Goal: Task Accomplishment & Management: Manage account settings

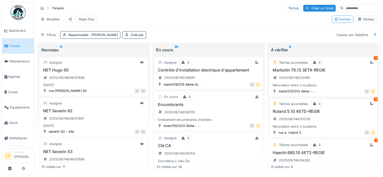
click at [302, 113] on h3 "Roland 5.10 4ETD-REGIE" at bounding box center [323, 111] width 104 height 5
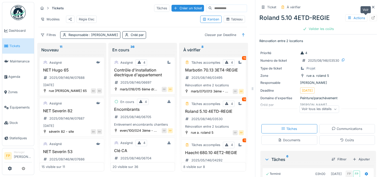
click at [372, 17] on icon at bounding box center [373, 17] width 3 height 3
click at [214, 6] on input at bounding box center [229, 8] width 35 height 7
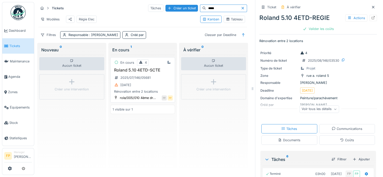
type input "*****"
click at [149, 73] on h3 "Roland 5.10 4ETD-SCTE" at bounding box center [143, 70] width 60 height 5
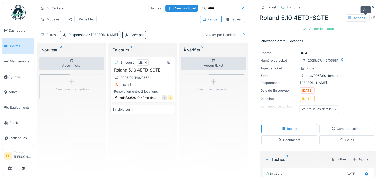
click at [372, 17] on icon at bounding box center [373, 17] width 3 height 3
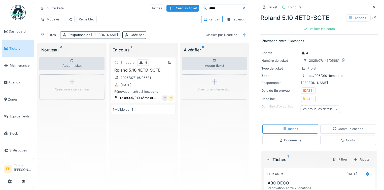
click at [243, 8] on icon at bounding box center [244, 8] width 3 height 3
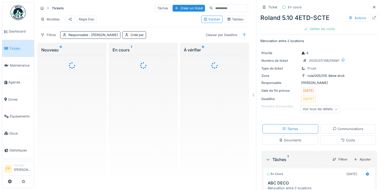
click at [213, 8] on input at bounding box center [230, 8] width 35 height 7
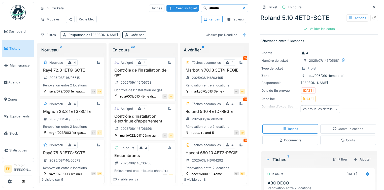
type input "********"
click at [143, 73] on h3 "Contrôle de l’installation de gaz" at bounding box center [143, 73] width 61 height 10
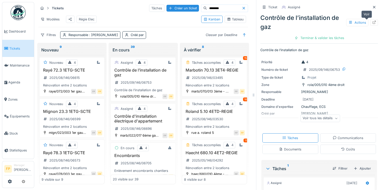
click at [372, 22] on icon at bounding box center [374, 22] width 4 height 3
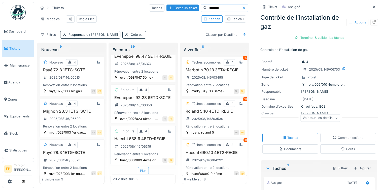
scroll to position [4, 0]
click at [143, 167] on div "Plus" at bounding box center [143, 170] width 11 height 7
click at [242, 6] on icon at bounding box center [244, 7] width 4 height 3
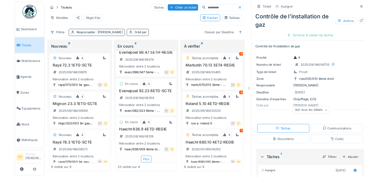
scroll to position [0, 0]
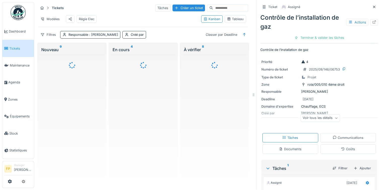
click at [216, 5] on input at bounding box center [230, 8] width 35 height 7
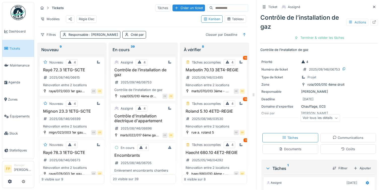
drag, startPoint x: 367, startPoint y: 2, endPoint x: 277, endPoint y: 15, distance: 91.9
click at [372, 5] on icon at bounding box center [374, 6] width 4 height 3
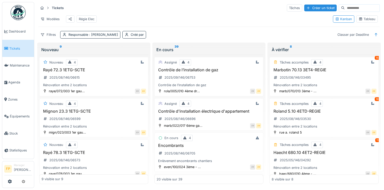
click at [345, 5] on input at bounding box center [362, 8] width 35 height 7
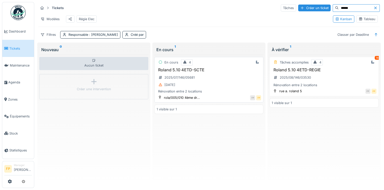
type input "******"
click at [193, 69] on h3 "Roland 5.10 4ETD-SCTE" at bounding box center [209, 69] width 105 height 5
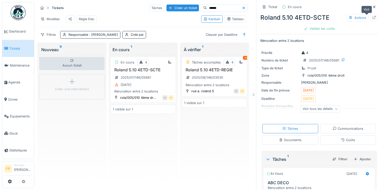
click at [372, 16] on icon at bounding box center [374, 17] width 4 height 3
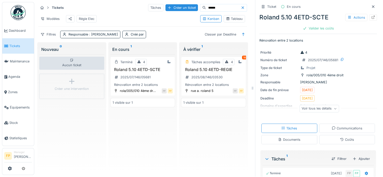
click at [242, 6] on icon at bounding box center [243, 7] width 3 height 3
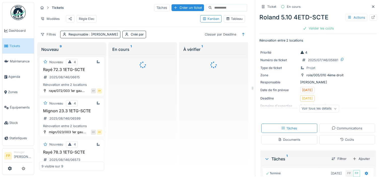
click at [213, 4] on input at bounding box center [229, 7] width 35 height 7
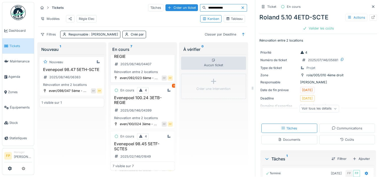
scroll to position [201, 0]
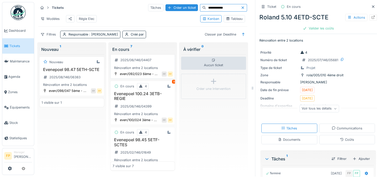
click at [134, 55] on h3 "Evenepoel 92.23 6ETD-REGIE" at bounding box center [143, 50] width 60 height 10
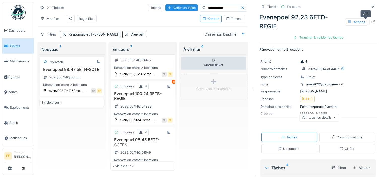
click at [371, 20] on icon at bounding box center [373, 21] width 4 height 3
click at [371, 5] on icon at bounding box center [373, 6] width 4 height 3
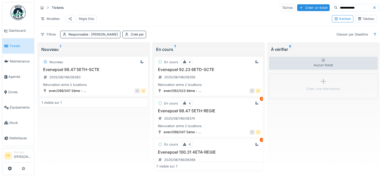
click at [178, 68] on h3 "Evenepoel 92.23 6ETD-SCTE" at bounding box center [208, 69] width 104 height 5
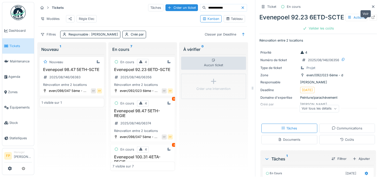
click at [369, 18] on div at bounding box center [373, 17] width 8 height 6
click at [221, 4] on input "**********" at bounding box center [223, 7] width 35 height 7
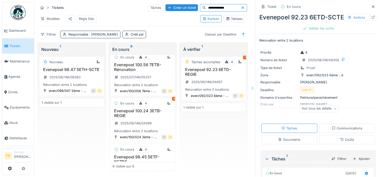
scroll to position [151, 0]
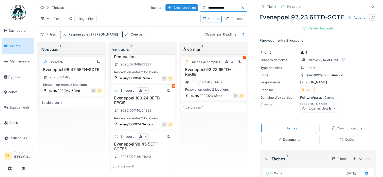
type input "**********"
click at [131, 59] on h3 "Evenepoel 100.56 7ETB-Rénovation" at bounding box center [143, 55] width 60 height 10
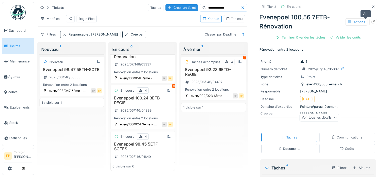
click at [371, 20] on icon at bounding box center [373, 21] width 4 height 3
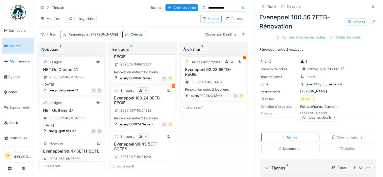
click at [135, 105] on h3 "Evenepoel 100.24 3ETB-REGIE" at bounding box center [143, 101] width 60 height 10
click at [371, 20] on icon at bounding box center [373, 21] width 4 height 3
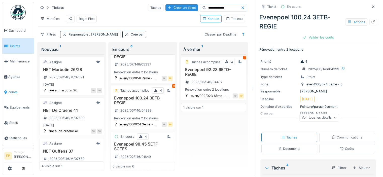
click at [13, 90] on span "Zones" at bounding box center [20, 92] width 24 height 5
click at [371, 20] on icon at bounding box center [373, 21] width 4 height 3
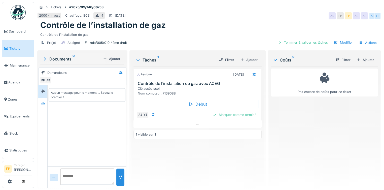
scroll to position [4, 0]
click at [196, 124] on icon at bounding box center [197, 124] width 3 height 1
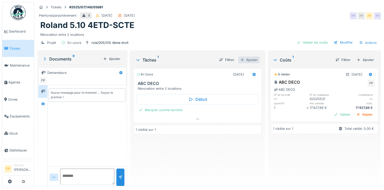
click at [250, 60] on div "Ajouter" at bounding box center [248, 59] width 21 height 7
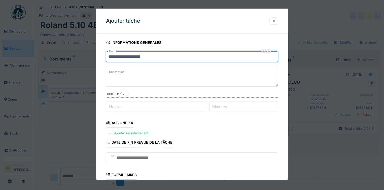
drag, startPoint x: 164, startPoint y: 58, endPoint x: 64, endPoint y: 62, distance: 99.6
click at [64, 62] on div "**********" at bounding box center [209, 95] width 350 height 190
type input "**********"
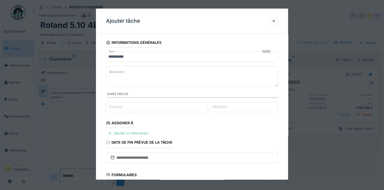
click at [182, 70] on textarea "Description" at bounding box center [192, 76] width 172 height 21
drag, startPoint x: 152, startPoint y: 14, endPoint x: 153, endPoint y: 24, distance: 10.3
click at [152, 14] on div "Ajouter tâche" at bounding box center [192, 21] width 192 height 25
drag, startPoint x: 138, startPoint y: 65, endPoint x: 132, endPoint y: 73, distance: 10.0
click at [138, 66] on fieldset "**********" at bounding box center [192, 143] width 172 height 210
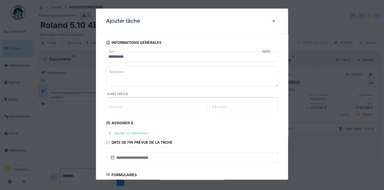
click at [133, 70] on textarea "Description" at bounding box center [192, 76] width 172 height 21
paste textarea "**********"
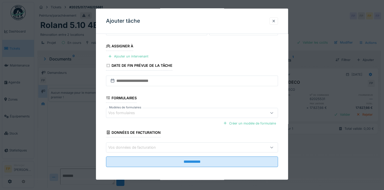
scroll to position [77, 0]
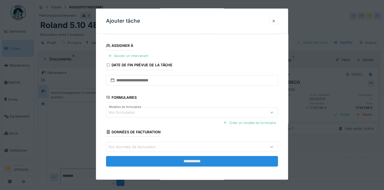
type textarea "**********"
click at [200, 158] on input "**********" at bounding box center [192, 161] width 172 height 11
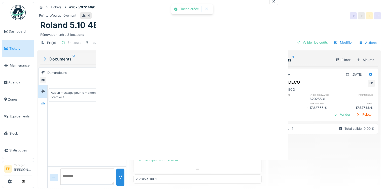
scroll to position [0, 0]
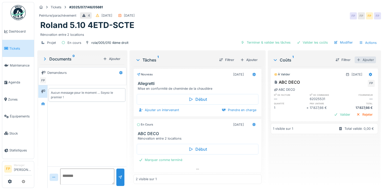
click at [361, 57] on div "Ajouter" at bounding box center [365, 59] width 21 height 7
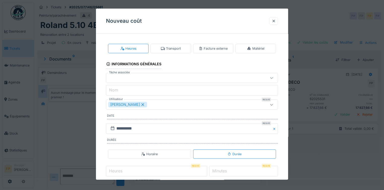
click at [218, 47] on div "Facture externe" at bounding box center [213, 48] width 29 height 5
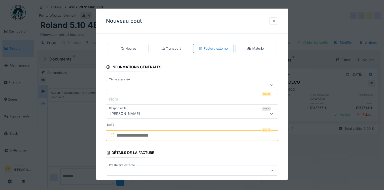
click at [139, 83] on div at bounding box center [181, 85] width 147 height 6
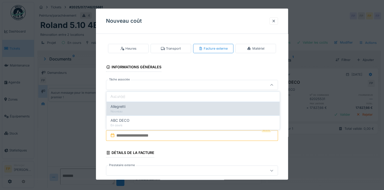
click at [134, 108] on div "Allegretti" at bounding box center [193, 107] width 165 height 6
type input "******"
type input "**********"
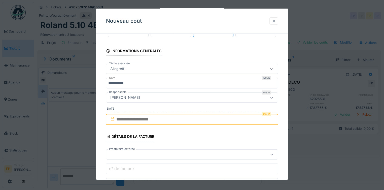
scroll to position [25, 0]
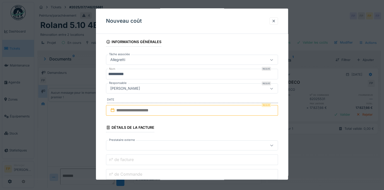
click at [146, 110] on input "text" at bounding box center [192, 110] width 172 height 11
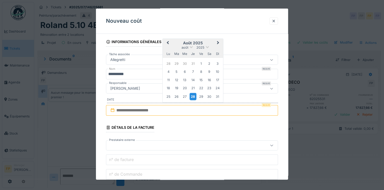
click at [195, 96] on div "28" at bounding box center [193, 96] width 7 height 7
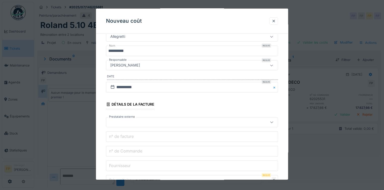
scroll to position [101, 0]
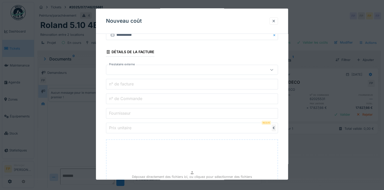
drag, startPoint x: 182, startPoint y: 13, endPoint x: 175, endPoint y: 30, distance: 17.6
click at [182, 13] on div "Nouveau coût" at bounding box center [192, 21] width 192 height 25
click at [137, 96] on label "n° de Commande" at bounding box center [125, 98] width 35 height 6
click at [137, 96] on input "n° de Commande" at bounding box center [192, 98] width 172 height 11
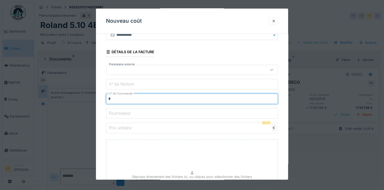
paste input "********"
click at [110, 97] on input "*********" at bounding box center [192, 98] width 172 height 11
type input "********"
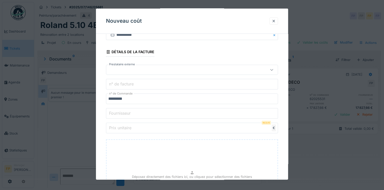
click at [127, 129] on label "Prix unitaire" at bounding box center [120, 128] width 24 height 6
click at [127, 129] on input "Prix unitaire" at bounding box center [192, 128] width 172 height 11
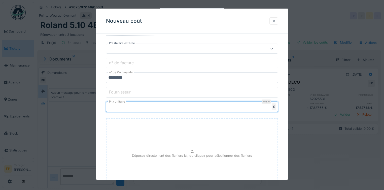
scroll to position [151, 0]
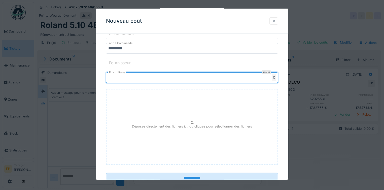
type input "***"
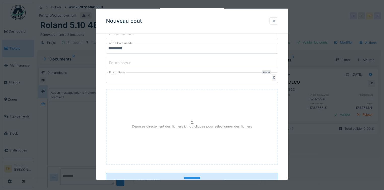
click at [141, 92] on div "Déposez directement des fichiers ici, ou cliquez pour sélectionner des fichiers" at bounding box center [192, 127] width 172 height 76
type input "**********"
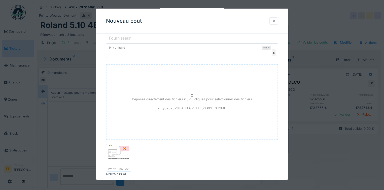
scroll to position [204, 0]
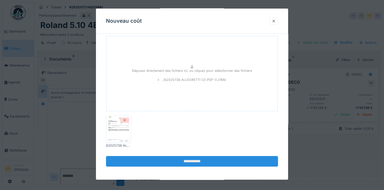
click at [190, 159] on input "**********" at bounding box center [192, 161] width 172 height 11
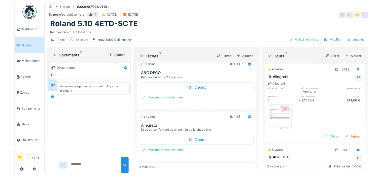
scroll to position [4, 0]
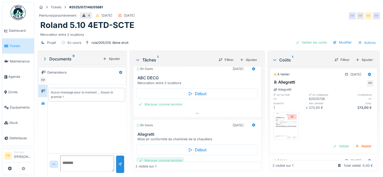
click at [162, 157] on div "Marquer comme terminé" at bounding box center [161, 160] width 48 height 7
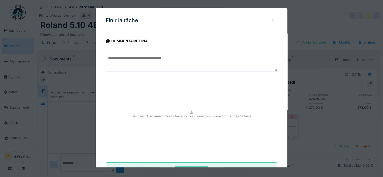
scroll to position [45, 0]
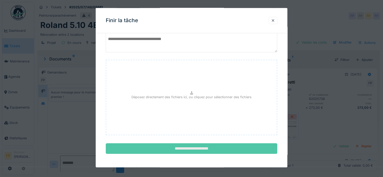
click at [199, 148] on input "**********" at bounding box center [192, 148] width 172 height 11
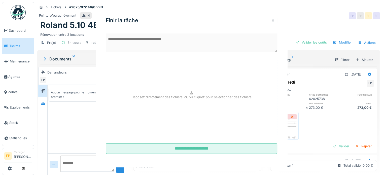
scroll to position [5, 0]
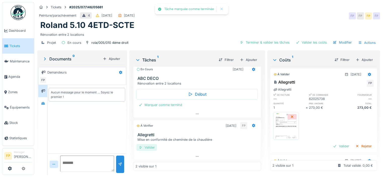
click at [149, 144] on div "Valider" at bounding box center [147, 147] width 20 height 7
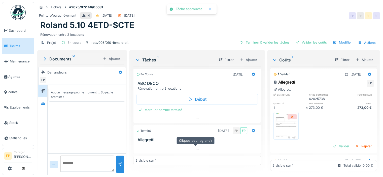
scroll to position [0, 0]
click at [332, 143] on div "Valider" at bounding box center [341, 146] width 20 height 7
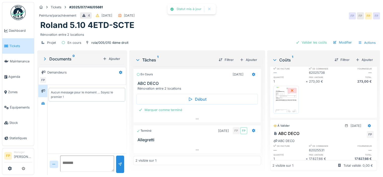
scroll to position [47, 0]
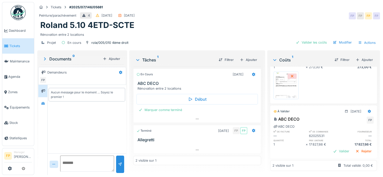
click at [347, 169] on div "Coûts 1 Filtrer Ajouter Validé 28/08/2025 Allegretti FP FP Allegretti n° de fac…" at bounding box center [323, 113] width 113 height 126
drag, startPoint x: 329, startPoint y: 141, endPoint x: 332, endPoint y: 139, distance: 3.0
click at [331, 148] on div "Valider" at bounding box center [341, 151] width 20 height 7
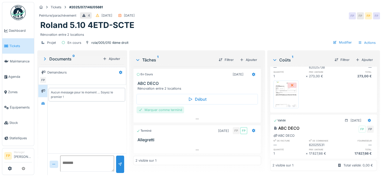
click at [150, 107] on div "Marquer comme terminé" at bounding box center [161, 110] width 48 height 7
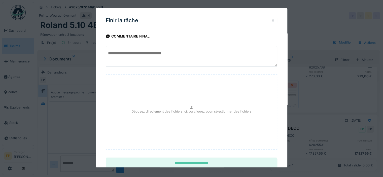
scroll to position [45, 0]
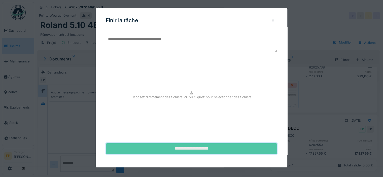
click at [196, 149] on input "**********" at bounding box center [192, 148] width 172 height 11
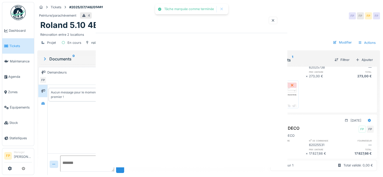
scroll to position [0, 0]
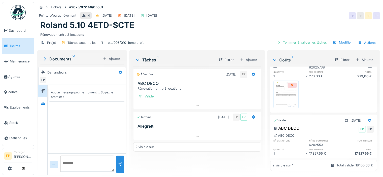
click at [46, 57] on icon at bounding box center [44, 59] width 5 height 4
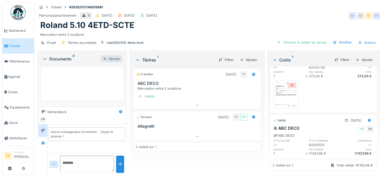
click at [113, 55] on div "Ajouter" at bounding box center [111, 58] width 21 height 7
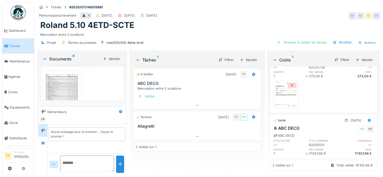
click at [44, 56] on icon at bounding box center [45, 58] width 4 height 5
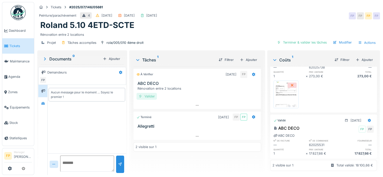
click at [144, 93] on div "Valider" at bounding box center [147, 96] width 20 height 7
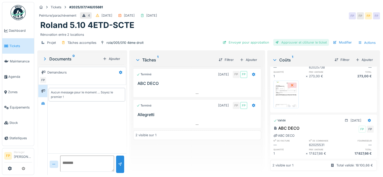
click at [306, 39] on div "Approuver et clôturer le ticket" at bounding box center [301, 42] width 56 height 7
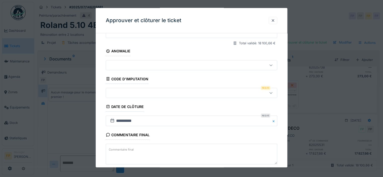
scroll to position [91, 0]
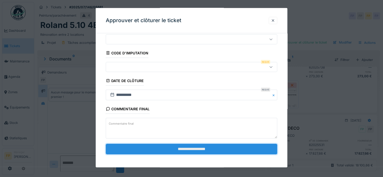
click at [205, 146] on input "**********" at bounding box center [192, 149] width 172 height 11
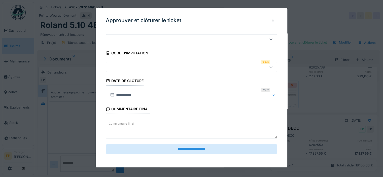
click at [163, 69] on div at bounding box center [192, 67] width 172 height 10
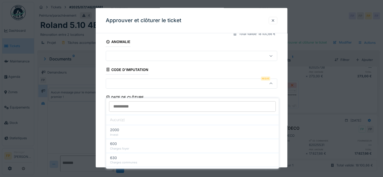
scroll to position [70, 0]
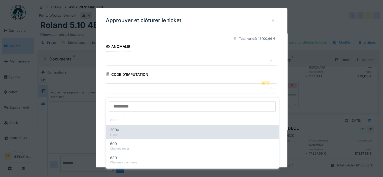
click at [149, 127] on div "2000" at bounding box center [192, 130] width 165 height 6
type input "***"
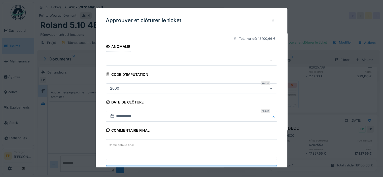
scroll to position [91, 0]
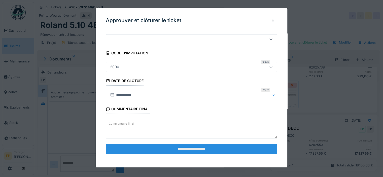
click at [194, 149] on input "**********" at bounding box center [192, 149] width 172 height 11
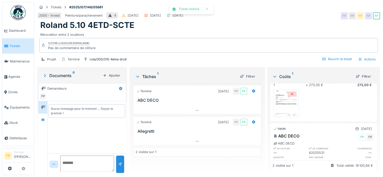
scroll to position [46, 0]
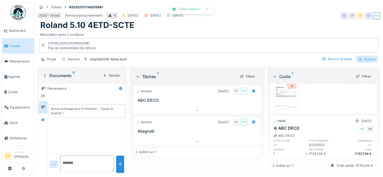
click at [366, 56] on div "Actions" at bounding box center [367, 59] width 22 height 7
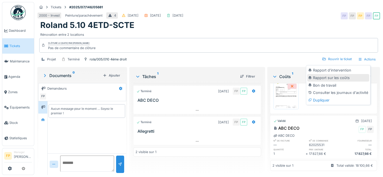
click at [341, 74] on div "Rapport sur les coûts" at bounding box center [338, 78] width 62 height 8
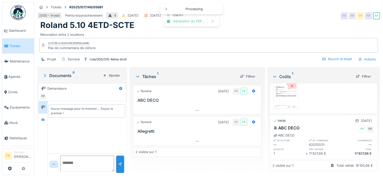
scroll to position [53, 0]
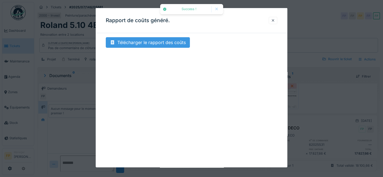
click at [183, 44] on div "Télécharger le rapport des coûts" at bounding box center [148, 42] width 84 height 11
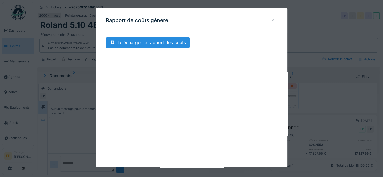
click at [272, 21] on div at bounding box center [273, 20] width 9 height 7
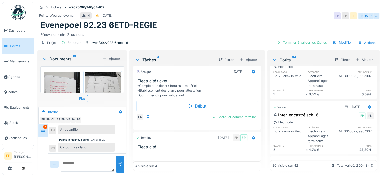
scroll to position [529, 0]
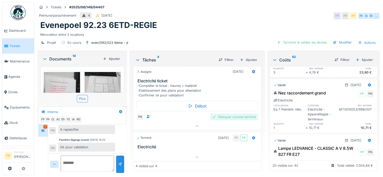
click at [232, 114] on div "Marquer comme terminé" at bounding box center [234, 117] width 48 height 7
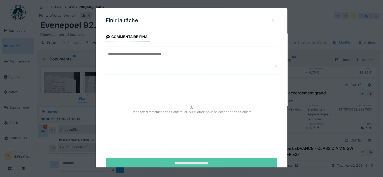
scroll to position [45, 0]
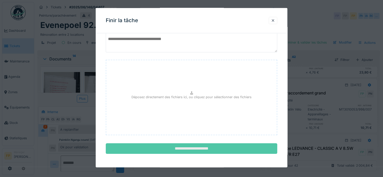
click at [215, 147] on input "**********" at bounding box center [192, 148] width 172 height 11
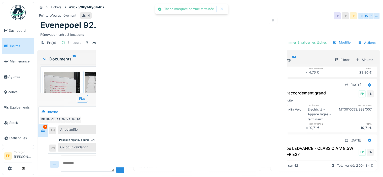
scroll to position [51, 0]
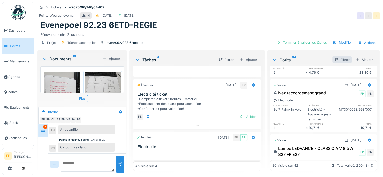
click at [333, 56] on div "Filtrer" at bounding box center [341, 59] width 19 height 7
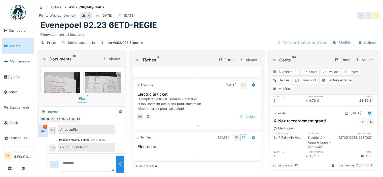
click at [278, 68] on div "À valider" at bounding box center [282, 71] width 24 height 7
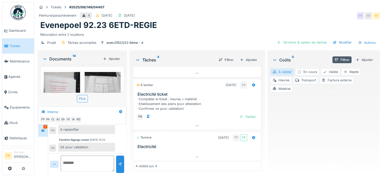
click at [277, 68] on div "À valider" at bounding box center [282, 71] width 24 height 7
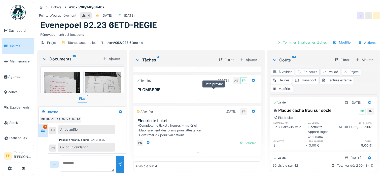
scroll to position [51, 0]
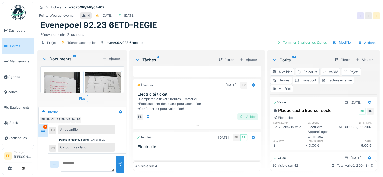
click at [245, 113] on div "Valider" at bounding box center [248, 116] width 20 height 7
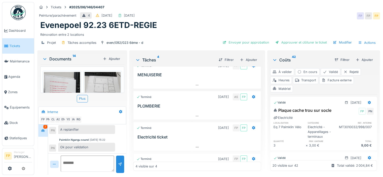
scroll to position [0, 0]
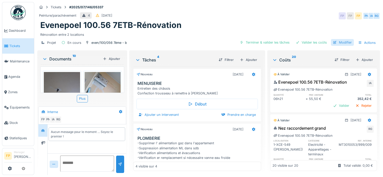
click at [341, 43] on div "Modifier" at bounding box center [342, 42] width 23 height 7
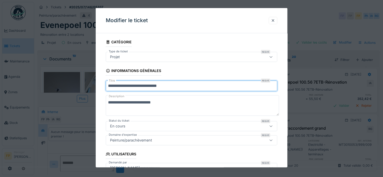
drag, startPoint x: 182, startPoint y: 85, endPoint x: 157, endPoint y: 88, distance: 25.3
click at [157, 88] on input "**********" at bounding box center [192, 86] width 172 height 11
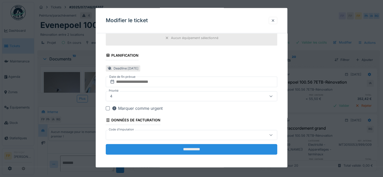
scroll to position [4, 0]
type input "**********"
click at [201, 149] on input "**********" at bounding box center [192, 149] width 172 height 11
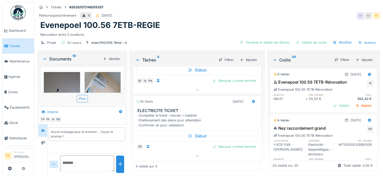
scroll to position [165, 0]
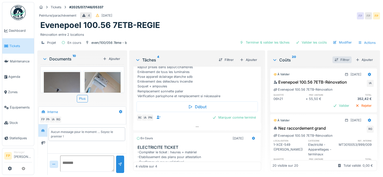
click at [336, 56] on div "Filtrer" at bounding box center [341, 59] width 19 height 7
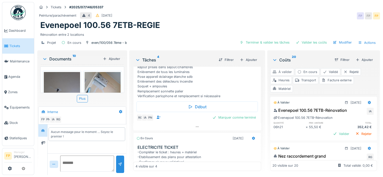
click at [279, 68] on div "À valider" at bounding box center [282, 71] width 24 height 7
click at [43, 141] on icon at bounding box center [43, 142] width 4 height 3
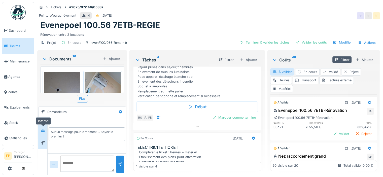
click at [42, 129] on icon at bounding box center [43, 130] width 4 height 3
click at [331, 130] on div "Valider" at bounding box center [341, 133] width 20 height 7
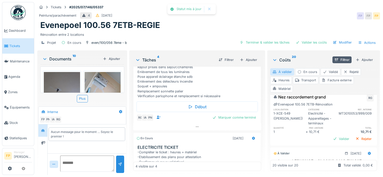
scroll to position [25, 0]
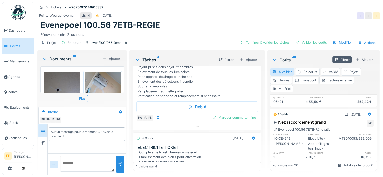
click at [276, 77] on div "Heures" at bounding box center [281, 80] width 22 height 7
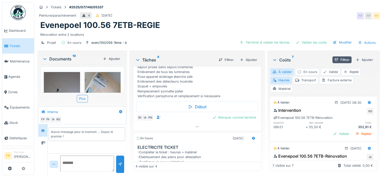
scroll to position [0, 0]
click at [331, 134] on div "Valider" at bounding box center [341, 133] width 20 height 7
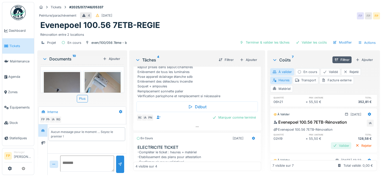
click at [335, 143] on div "Valider" at bounding box center [341, 145] width 20 height 7
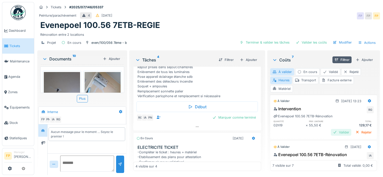
click at [338, 130] on div "Valider" at bounding box center [341, 132] width 20 height 7
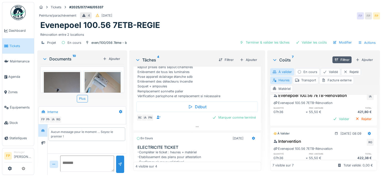
scroll to position [101, 0]
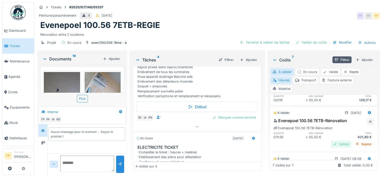
click at [331, 144] on div "Valider" at bounding box center [341, 144] width 20 height 7
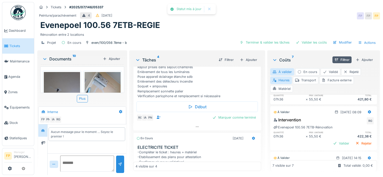
scroll to position [151, 0]
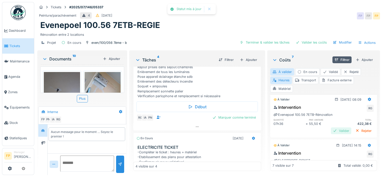
click at [331, 129] on div "Valider" at bounding box center [341, 130] width 20 height 7
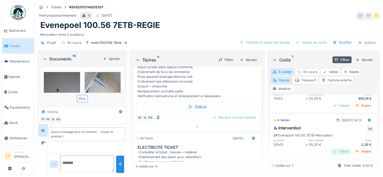
scroll to position [219, 0]
click at [368, 118] on icon at bounding box center [369, 120] width 3 height 4
click at [305, 125] on div "Intervention RG" at bounding box center [324, 129] width 100 height 8
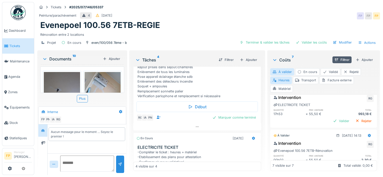
scroll to position [168, 0]
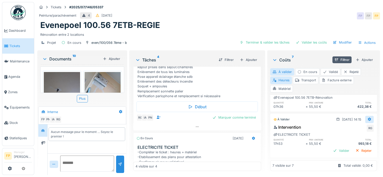
click at [367, 118] on icon at bounding box center [369, 119] width 4 height 3
click at [350, 129] on div "Modifier" at bounding box center [345, 129] width 24 height 8
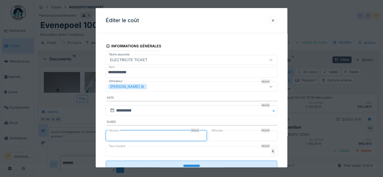
click at [125, 137] on input "**" at bounding box center [156, 135] width 101 height 11
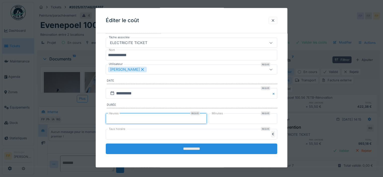
type input "*"
click at [197, 147] on input "**********" at bounding box center [192, 148] width 172 height 11
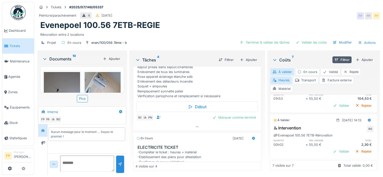
scroll to position [4, 0]
click at [367, 119] on icon at bounding box center [369, 120] width 4 height 3
click at [346, 121] on div "Modifier" at bounding box center [345, 124] width 24 height 8
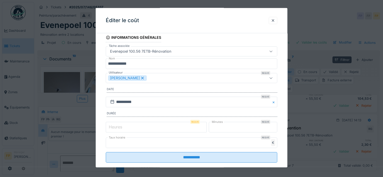
scroll to position [17, 0]
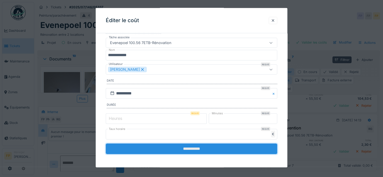
click at [189, 148] on input "**********" at bounding box center [192, 148] width 172 height 11
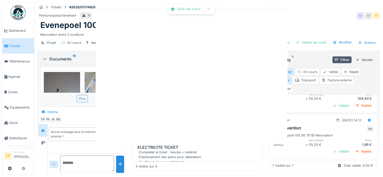
scroll to position [0, 0]
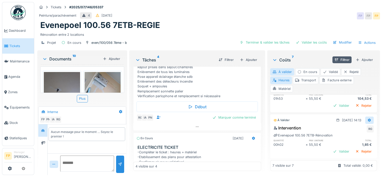
click at [367, 119] on icon at bounding box center [369, 120] width 4 height 3
click at [348, 129] on div "Supprimer" at bounding box center [345, 132] width 24 height 8
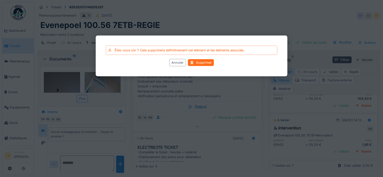
click at [208, 62] on div "Supprimer" at bounding box center [201, 62] width 26 height 7
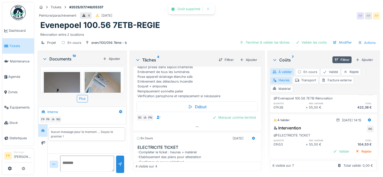
scroll to position [957, 0]
click at [331, 148] on div "Valider" at bounding box center [341, 151] width 20 height 7
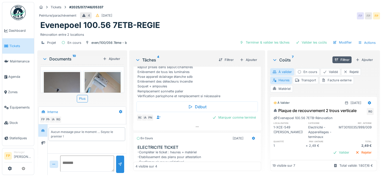
scroll to position [192, 0]
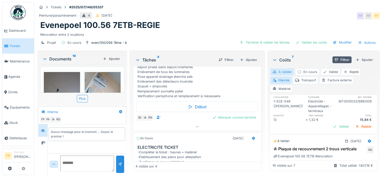
click at [283, 68] on div "À valider" at bounding box center [282, 71] width 24 height 7
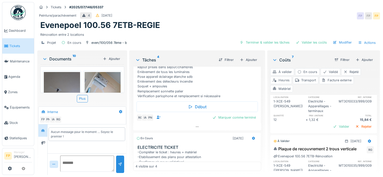
click at [282, 77] on div "Heures" at bounding box center [281, 80] width 22 height 7
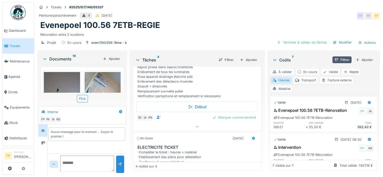
scroll to position [0, 0]
click at [284, 70] on div "À valider" at bounding box center [282, 71] width 24 height 7
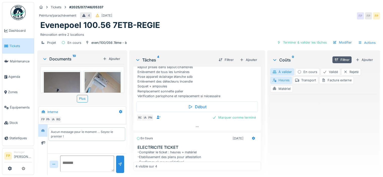
click at [282, 80] on div "Heures" at bounding box center [281, 80] width 22 height 7
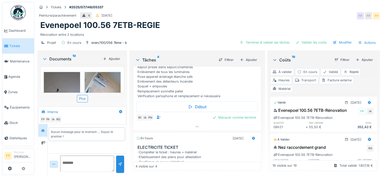
click at [308, 80] on div "Transport" at bounding box center [305, 80] width 25 height 7
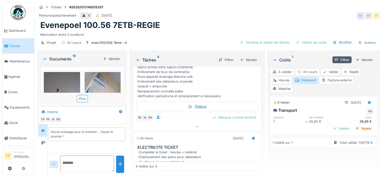
scroll to position [4, 0]
click at [331, 125] on div "Valider" at bounding box center [341, 128] width 20 height 7
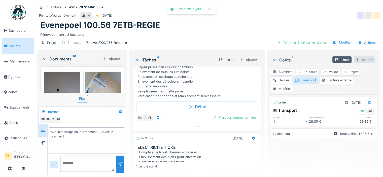
click at [357, 56] on div "Ajouter" at bounding box center [364, 59] width 21 height 7
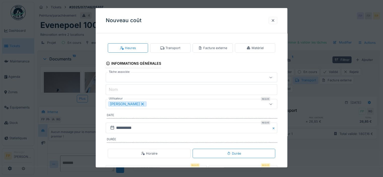
click at [165, 48] on div "Transport" at bounding box center [170, 48] width 20 height 5
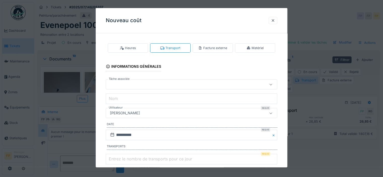
click at [140, 83] on div at bounding box center [181, 85] width 146 height 6
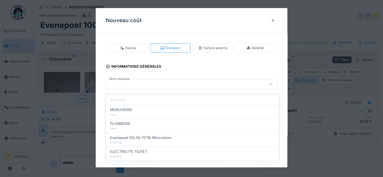
click at [272, 21] on div at bounding box center [273, 20] width 9 height 7
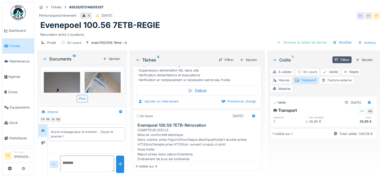
scroll to position [89, 0]
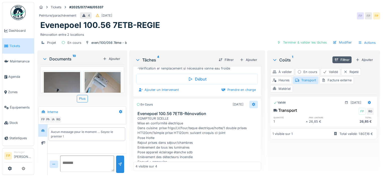
click at [252, 106] on icon at bounding box center [254, 104] width 4 height 3
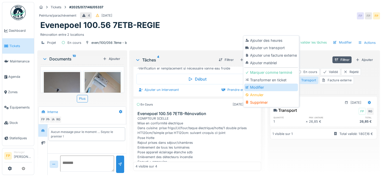
click at [263, 84] on div "Modifier" at bounding box center [271, 88] width 54 height 8
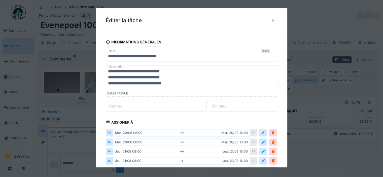
scroll to position [0, 0]
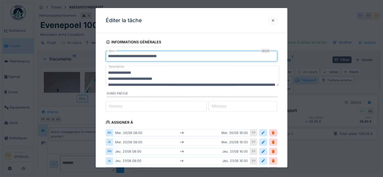
drag, startPoint x: 185, startPoint y: 57, endPoint x: 85, endPoint y: 51, distance: 100.2
click at [95, 53] on div "**********" at bounding box center [208, 88] width 349 height 177
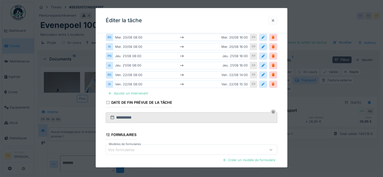
scroll to position [145, 0]
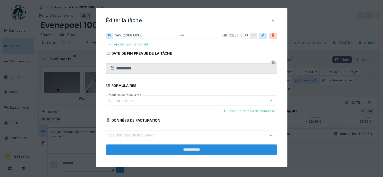
type input "**********"
click at [202, 149] on input "**********" at bounding box center [192, 149] width 172 height 11
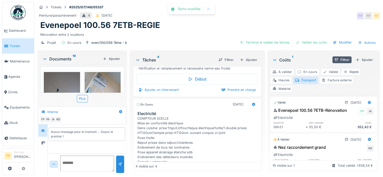
scroll to position [165, 0]
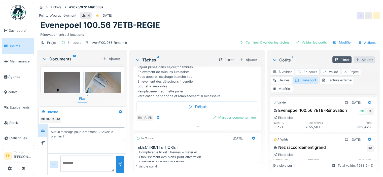
click at [359, 56] on div "Ajouter" at bounding box center [364, 59] width 21 height 7
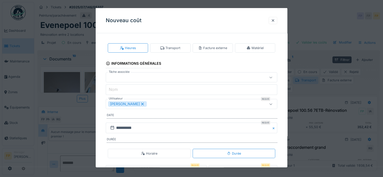
click at [174, 47] on div "Transport" at bounding box center [170, 48] width 20 height 5
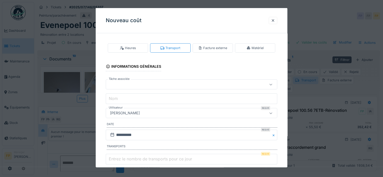
click at [151, 82] on div at bounding box center [181, 85] width 146 height 6
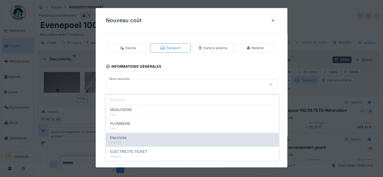
click at [175, 141] on div "ongoing" at bounding box center [192, 143] width 165 height 4
type input "******"
type input "**********"
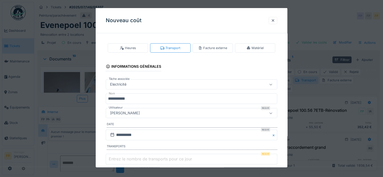
click at [156, 113] on div "[PERSON_NAME]" at bounding box center [181, 113] width 146 height 6
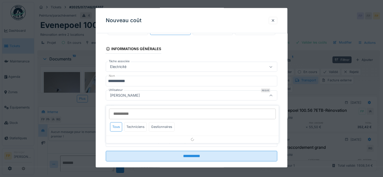
scroll to position [25, 0]
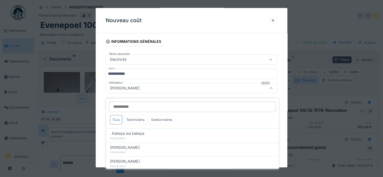
click at [146, 106] on input "Utilisateur" at bounding box center [192, 106] width 167 height 11
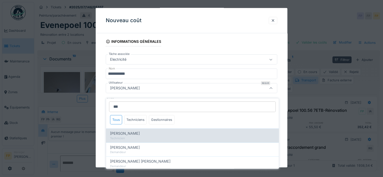
type input "***"
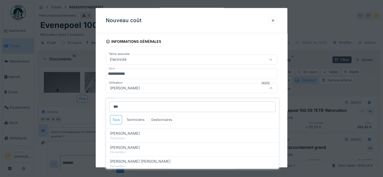
drag, startPoint x: 140, startPoint y: 132, endPoint x: 136, endPoint y: 131, distance: 4.3
click at [141, 136] on div "Technicien" at bounding box center [192, 138] width 165 height 4
type input "****"
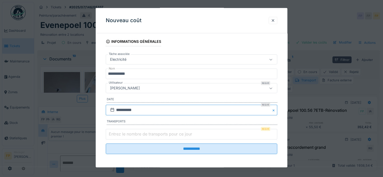
click at [127, 107] on input "**********" at bounding box center [192, 110] width 172 height 11
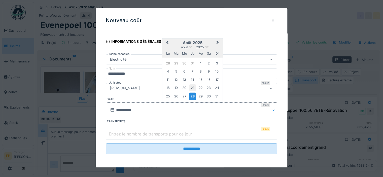
click at [192, 87] on div "21" at bounding box center [192, 87] width 7 height 7
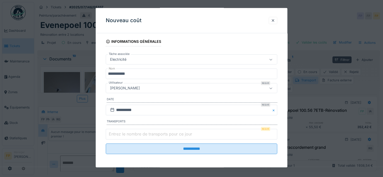
click at [187, 135] on label "Entrez le nombre de transports pour ce jour" at bounding box center [150, 134] width 85 height 6
click at [187, 135] on input "Entrez le nombre de transports pour ce jour" at bounding box center [192, 134] width 172 height 11
type input "*"
click at [276, 132] on input "*" at bounding box center [192, 134] width 172 height 11
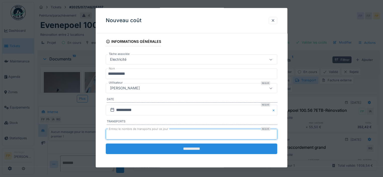
click at [214, 150] on input "**********" at bounding box center [192, 149] width 172 height 11
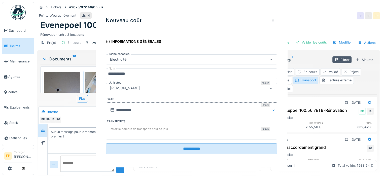
scroll to position [0, 0]
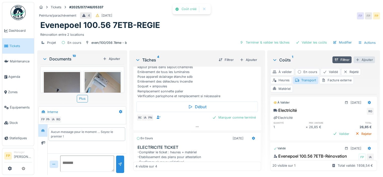
click at [361, 56] on div "Ajouter" at bounding box center [364, 59] width 21 height 7
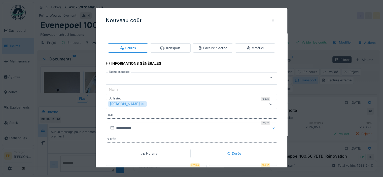
click at [176, 48] on div "Transport" at bounding box center [170, 48] width 20 height 5
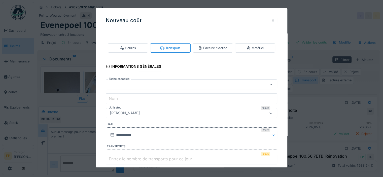
drag, startPoint x: 133, startPoint y: 84, endPoint x: 134, endPoint y: 87, distance: 3.2
click at [133, 84] on div at bounding box center [181, 85] width 146 height 6
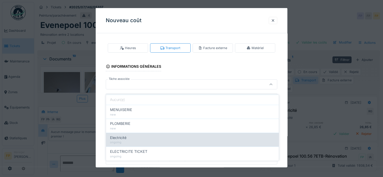
click at [133, 141] on div "ongoing" at bounding box center [192, 143] width 165 height 4
type input "******"
type input "**********"
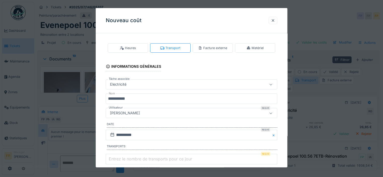
click at [150, 114] on div "[PERSON_NAME]" at bounding box center [181, 113] width 146 height 6
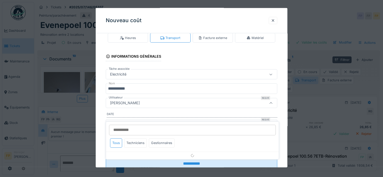
scroll to position [25, 0]
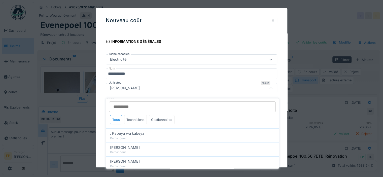
click at [139, 104] on input "Utilisateur" at bounding box center [192, 106] width 167 height 11
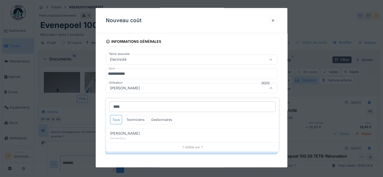
drag, startPoint x: 115, startPoint y: 102, endPoint x: 120, endPoint y: 100, distance: 5.3
click at [115, 102] on input "****" at bounding box center [192, 106] width 167 height 11
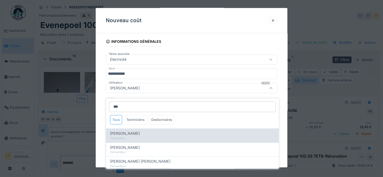
type input "***"
click at [146, 131] on div "[PERSON_NAME]" at bounding box center [192, 134] width 165 height 6
type input "****"
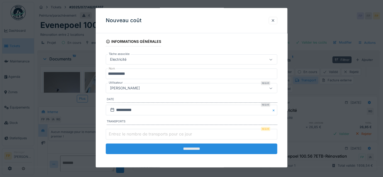
drag, startPoint x: 275, startPoint y: 132, endPoint x: 208, endPoint y: 148, distance: 68.8
type input "*"
click at [275, 132] on input "*" at bounding box center [192, 134] width 172 height 11
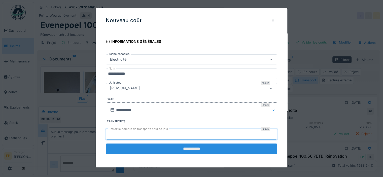
click at [200, 148] on input "**********" at bounding box center [192, 149] width 172 height 11
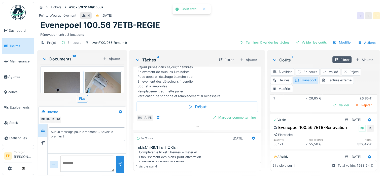
scroll to position [0, 0]
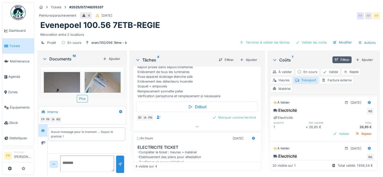
click at [306, 77] on div "Transport" at bounding box center [305, 80] width 25 height 7
click at [277, 69] on div "À valider" at bounding box center [282, 71] width 24 height 7
click at [306, 77] on div "Transport" at bounding box center [305, 80] width 25 height 7
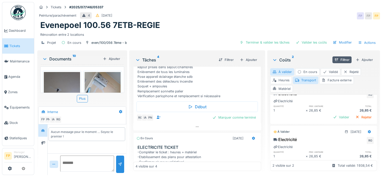
scroll to position [35, 0]
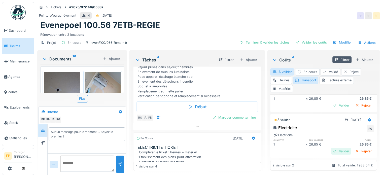
click at [331, 148] on div "Valider" at bounding box center [341, 151] width 20 height 7
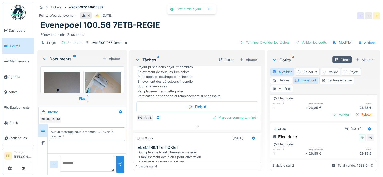
scroll to position [0, 0]
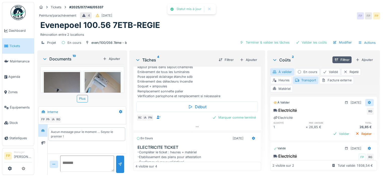
click at [367, 101] on icon at bounding box center [369, 102] width 4 height 3
click at [349, 109] on div "Modifier" at bounding box center [345, 113] width 24 height 8
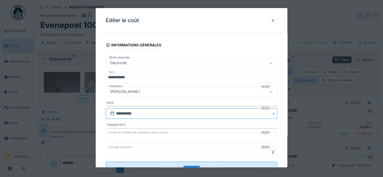
click at [122, 114] on input "**********" at bounding box center [192, 113] width 172 height 11
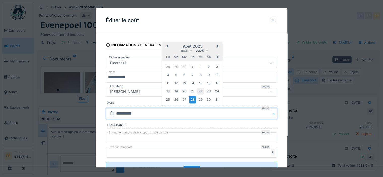
click at [201, 90] on div "22" at bounding box center [200, 91] width 7 height 7
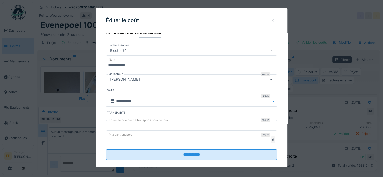
scroll to position [18, 0]
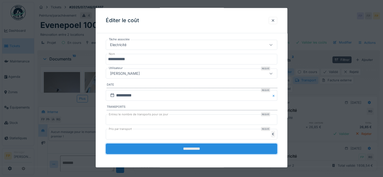
click at [199, 150] on input "**********" at bounding box center [192, 148] width 172 height 11
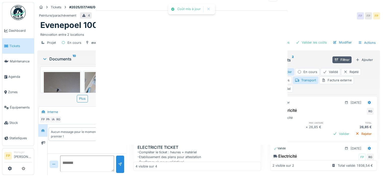
scroll to position [0, 0]
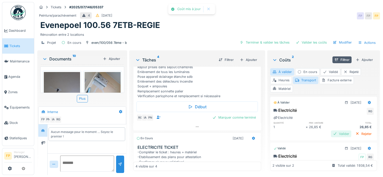
click at [331, 130] on div "Valider" at bounding box center [341, 133] width 20 height 7
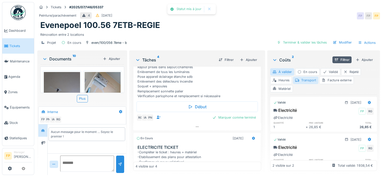
click at [305, 77] on div "Transport" at bounding box center [305, 80] width 25 height 7
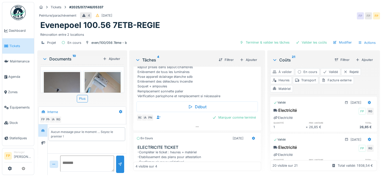
click at [281, 69] on div "À valider" at bounding box center [282, 71] width 24 height 7
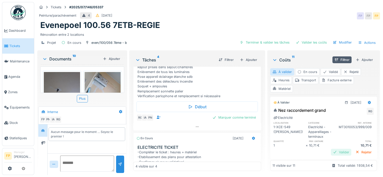
click at [333, 149] on div "Valider" at bounding box center [341, 152] width 20 height 7
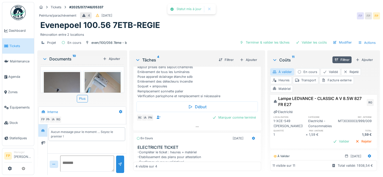
scroll to position [66, 0]
click at [331, 139] on div "Valider" at bounding box center [341, 142] width 20 height 7
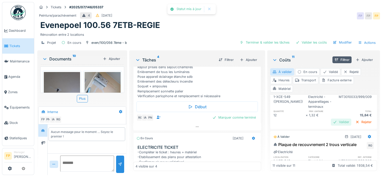
scroll to position [133, 0]
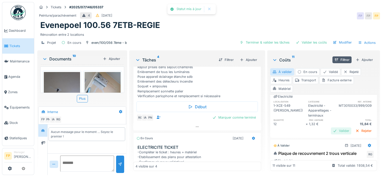
click at [333, 127] on div "Valider" at bounding box center [341, 130] width 20 height 7
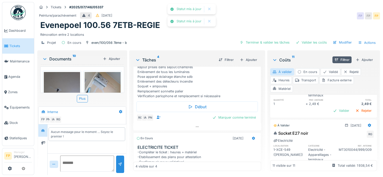
scroll to position [200, 0]
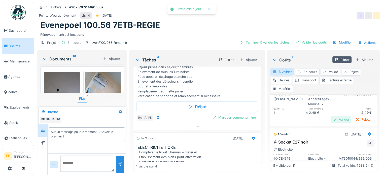
click at [331, 121] on div "Valider" at bounding box center [341, 119] width 20 height 7
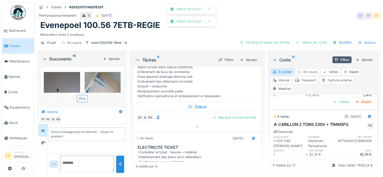
scroll to position [276, 0]
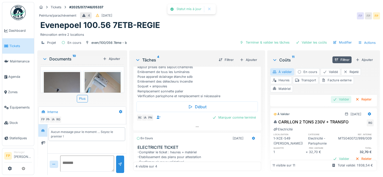
click at [331, 98] on div "Valider" at bounding box center [341, 99] width 20 height 7
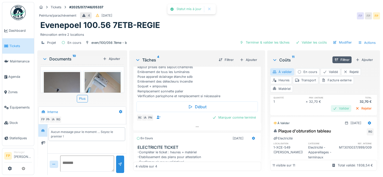
click at [331, 108] on div "Valider" at bounding box center [341, 108] width 20 height 7
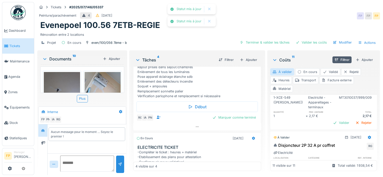
scroll to position [374, 0]
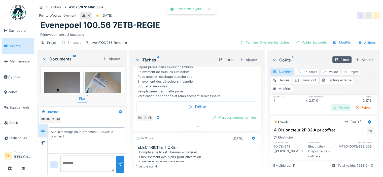
click at [332, 111] on div "Valider" at bounding box center [341, 107] width 20 height 7
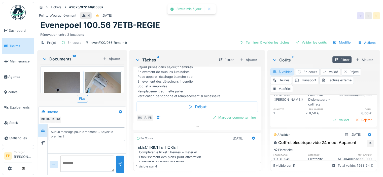
scroll to position [424, 0]
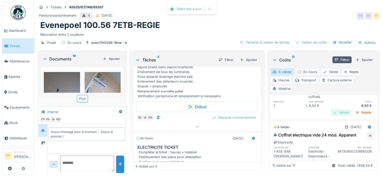
click at [331, 116] on div "Valider" at bounding box center [341, 112] width 20 height 7
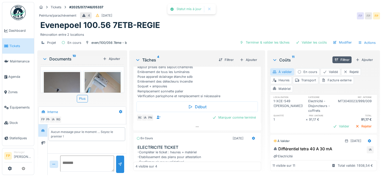
scroll to position [474, 0]
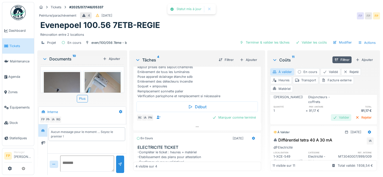
click at [331, 121] on div "Valider" at bounding box center [341, 117] width 20 height 7
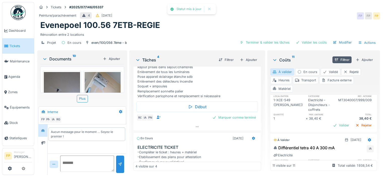
scroll to position [531, 0]
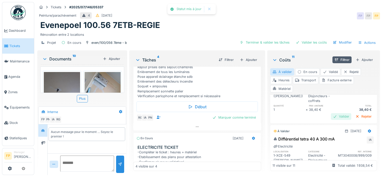
click at [331, 120] on div "Valider" at bounding box center [341, 116] width 20 height 7
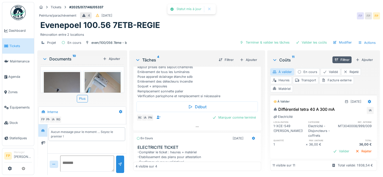
scroll to position [573, 0]
click at [331, 148] on div "Valider" at bounding box center [341, 151] width 20 height 7
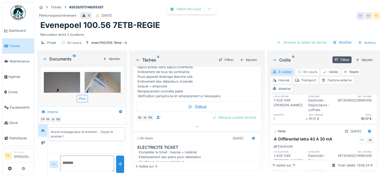
scroll to position [388, 0]
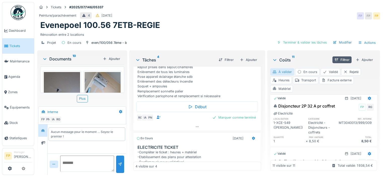
click at [283, 68] on div "À valider" at bounding box center [282, 71] width 24 height 7
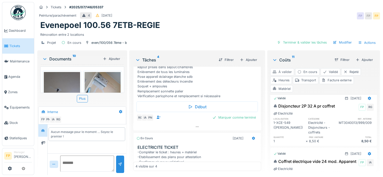
click at [278, 68] on div "À valider" at bounding box center [282, 71] width 24 height 7
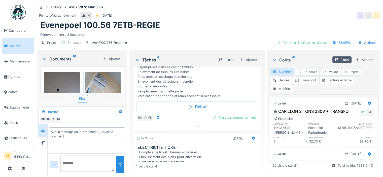
scroll to position [0, 0]
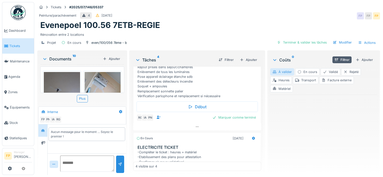
click at [286, 68] on div "À valider" at bounding box center [282, 71] width 24 height 7
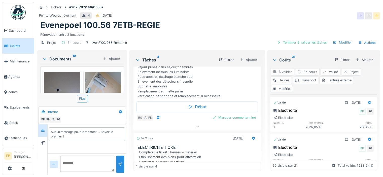
click at [281, 68] on div "À valider" at bounding box center [282, 71] width 24 height 7
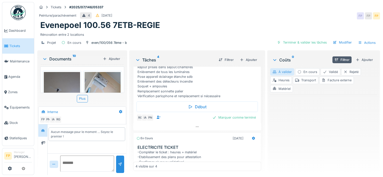
click at [281, 68] on div "À valider" at bounding box center [282, 71] width 24 height 7
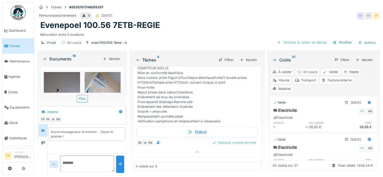
scroll to position [115, 0]
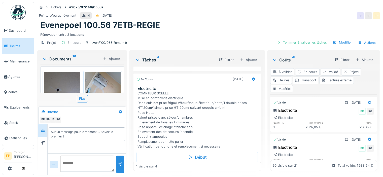
click at [280, 85] on div "Matériel" at bounding box center [281, 88] width 23 height 7
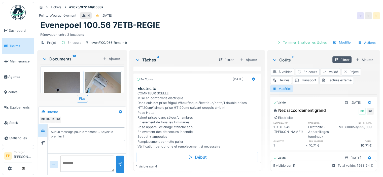
scroll to position [0, 0]
drag, startPoint x: 282, startPoint y: 87, endPoint x: 292, endPoint y: 90, distance: 9.6
click at [283, 88] on div "Matériel" at bounding box center [281, 88] width 23 height 7
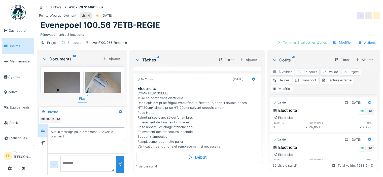
click at [279, 71] on div "À valider" at bounding box center [282, 71] width 24 height 7
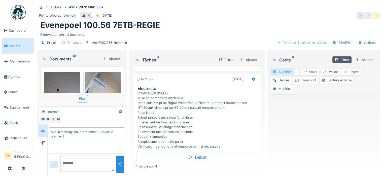
click at [281, 72] on div "À valider" at bounding box center [282, 71] width 24 height 7
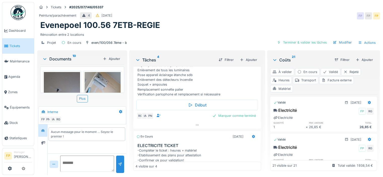
scroll to position [165, 0]
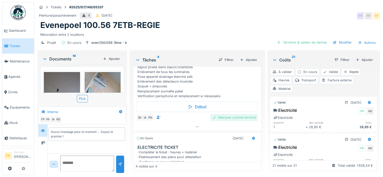
click at [231, 121] on div "Marquer comme terminé" at bounding box center [234, 117] width 48 height 7
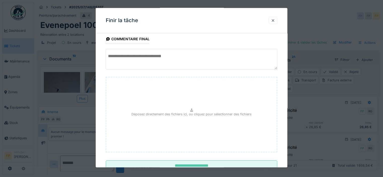
scroll to position [45, 0]
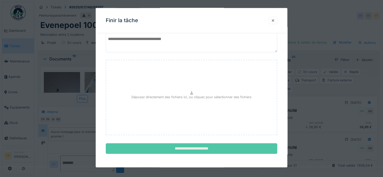
click at [194, 148] on input "**********" at bounding box center [192, 148] width 172 height 11
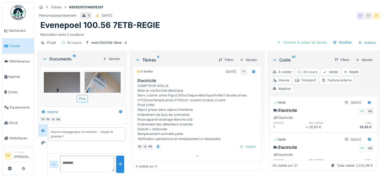
scroll to position [202, 0]
click at [239, 147] on div "Valider" at bounding box center [248, 146] width 20 height 7
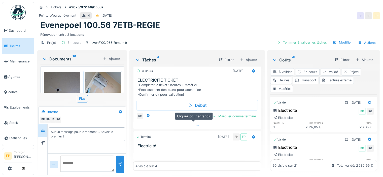
scroll to position [4, 0]
click at [195, 124] on icon at bounding box center [197, 125] width 4 height 3
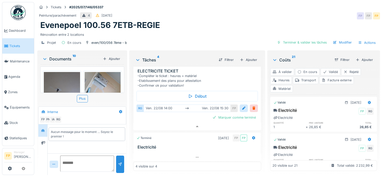
scroll to position [131, 0]
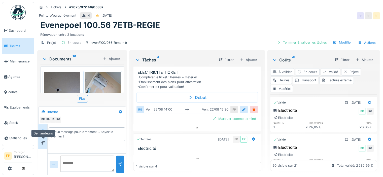
click at [46, 140] on div at bounding box center [43, 143] width 8 height 6
drag, startPoint x: 43, startPoint y: 125, endPoint x: 96, endPoint y: 121, distance: 52.8
click at [43, 129] on icon at bounding box center [43, 130] width 4 height 3
click at [252, 65] on icon at bounding box center [253, 63] width 3 height 4
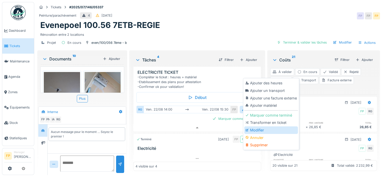
click at [270, 126] on div "Modifier" at bounding box center [271, 130] width 54 height 8
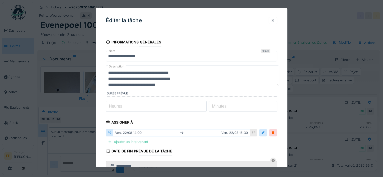
click at [143, 142] on div "Ajouter un intervenant" at bounding box center [128, 142] width 44 height 7
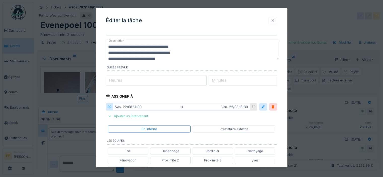
scroll to position [101, 0]
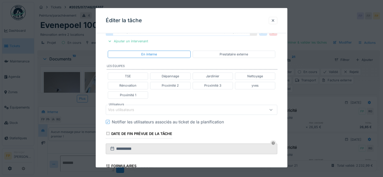
click at [122, 111] on div "Vos utilisateurs" at bounding box center [124, 110] width 33 height 6
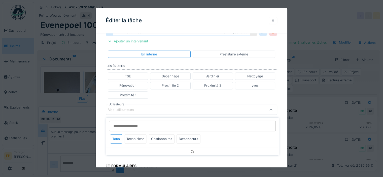
scroll to position [122, 0]
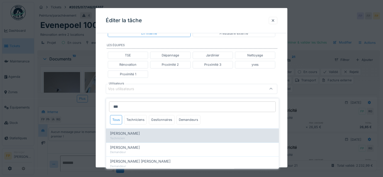
type input "***"
click at [133, 131] on span "[PERSON_NAME]" at bounding box center [125, 134] width 30 height 6
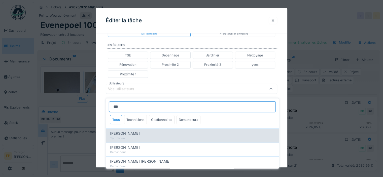
type input "****"
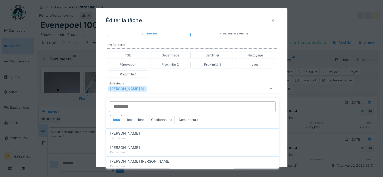
click at [100, 113] on div "**********" at bounding box center [192, 82] width 192 height 332
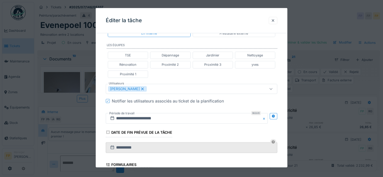
click at [109, 99] on icon at bounding box center [107, 100] width 3 height 3
click at [275, 114] on icon at bounding box center [274, 115] width 4 height 3
click at [134, 116] on input "**********" at bounding box center [144, 118] width 77 height 11
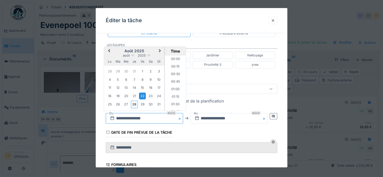
scroll to position [399, 0]
click at [162, 49] on button "Next Month" at bounding box center [160, 51] width 8 height 8
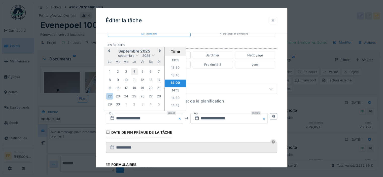
click at [134, 68] on div "4" at bounding box center [134, 71] width 7 height 7
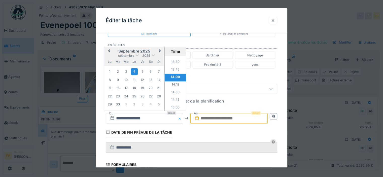
scroll to position [409, 0]
click at [176, 100] on li "15:00" at bounding box center [175, 104] width 21 height 8
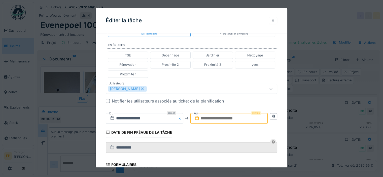
click at [217, 116] on input "text" at bounding box center [228, 118] width 77 height 11
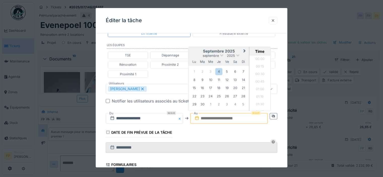
scroll to position [399, 0]
click at [198, 49] on h2 "septembre 2025" at bounding box center [219, 51] width 60 height 5
click at [222, 70] on div "4" at bounding box center [218, 71] width 7 height 7
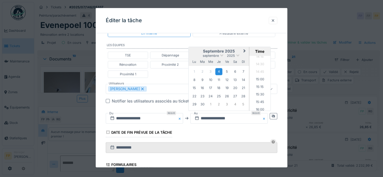
scroll to position [453, 0]
click at [258, 88] on li "16:00" at bounding box center [259, 91] width 21 height 8
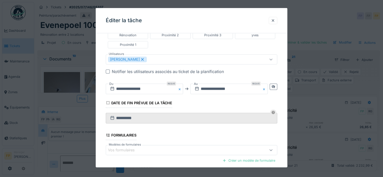
scroll to position [200, 0]
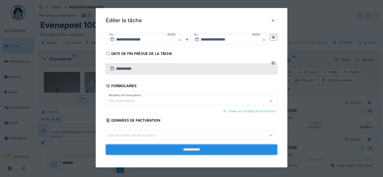
click at [196, 149] on input "**********" at bounding box center [192, 149] width 172 height 11
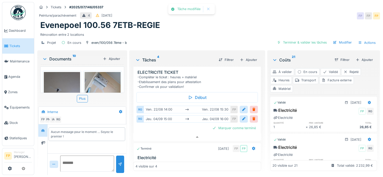
scroll to position [45, 0]
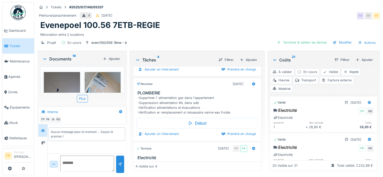
click at [76, 157] on textarea at bounding box center [87, 164] width 54 height 16
click at [43, 141] on icon at bounding box center [43, 143] width 4 height 4
click at [46, 127] on div at bounding box center [43, 130] width 8 height 6
click at [76, 157] on textarea at bounding box center [87, 164] width 54 height 16
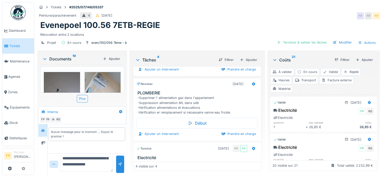
click at [87, 156] on textarea "**********" at bounding box center [86, 164] width 53 height 16
click at [68, 166] on textarea "**********" at bounding box center [86, 164] width 53 height 16
click at [86, 165] on textarea "**********" at bounding box center [86, 164] width 53 height 16
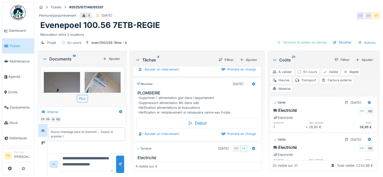
scroll to position [48, 0]
type textarea "**********"
click at [118, 162] on div at bounding box center [120, 164] width 4 height 5
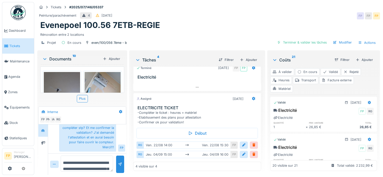
scroll to position [151, 0]
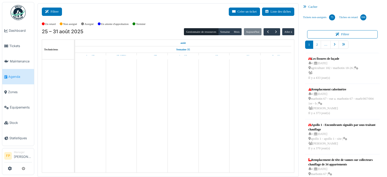
click at [52, 12] on button "Filtrer" at bounding box center [52, 12] width 20 height 8
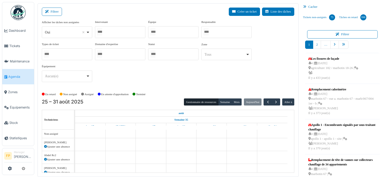
click at [77, 31] on div "Oui Remove item" at bounding box center [65, 32] width 41 height 5
drag, startPoint x: 71, startPoint y: 64, endPoint x: 74, endPoint y: 63, distance: 3.0
select select "**"
click at [116, 28] on div at bounding box center [120, 32] width 50 height 12
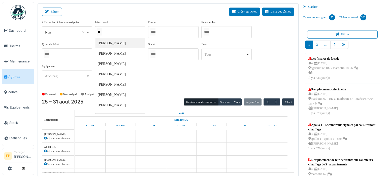
type input "***"
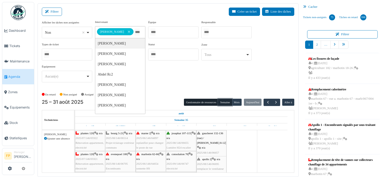
click at [222, 101] on button "Semaine" at bounding box center [225, 102] width 14 height 7
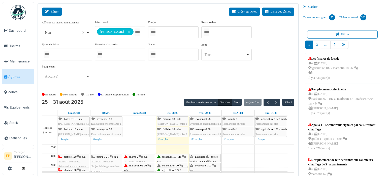
click at [56, 13] on button "Filtrer" at bounding box center [52, 12] width 20 height 8
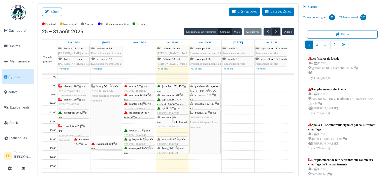
click at [274, 31] on span "button" at bounding box center [276, 32] width 4 height 4
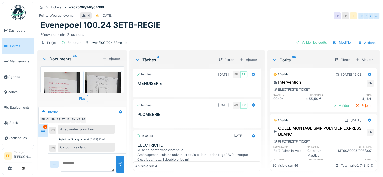
scroll to position [4, 0]
click at [334, 56] on div "Filtrer" at bounding box center [341, 59] width 19 height 7
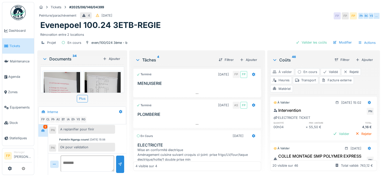
click at [282, 68] on div "À valider" at bounding box center [282, 71] width 24 height 7
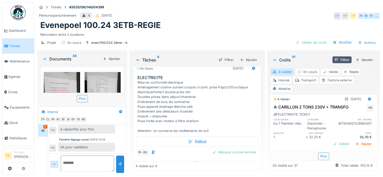
scroll to position [76, 0]
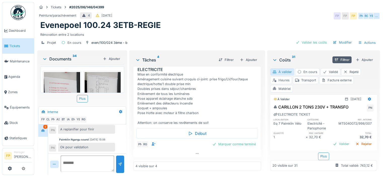
click at [281, 77] on div "Heures" at bounding box center [281, 80] width 22 height 7
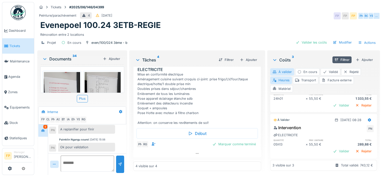
scroll to position [4, 0]
click at [331, 148] on div "Valider" at bounding box center [341, 151] width 20 height 7
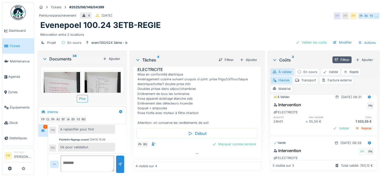
scroll to position [21, 0]
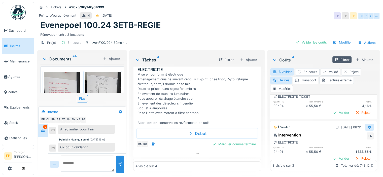
click at [367, 126] on icon at bounding box center [369, 127] width 4 height 3
click at [346, 134] on div "Modifier" at bounding box center [345, 138] width 24 height 8
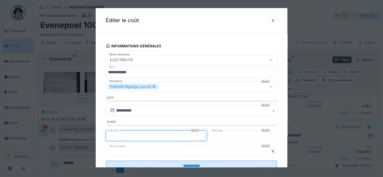
drag, startPoint x: 125, startPoint y: 134, endPoint x: 87, endPoint y: 133, distance: 37.6
click at [87, 133] on div "**********" at bounding box center [208, 88] width 349 height 177
type input "*"
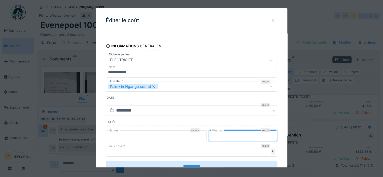
drag, startPoint x: 218, startPoint y: 135, endPoint x: 197, endPoint y: 135, distance: 21.2
click at [197, 135] on div "Heures Requis * Minutes Requis *" at bounding box center [192, 135] width 172 height 13
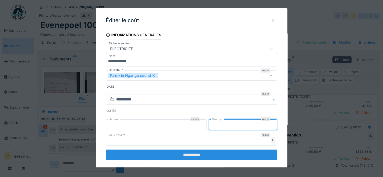
scroll to position [17, 0]
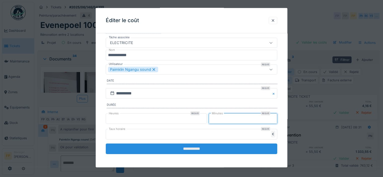
type input "**"
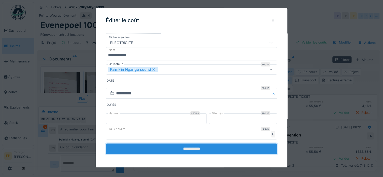
click at [212, 150] on input "**********" at bounding box center [192, 148] width 172 height 11
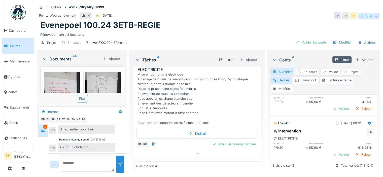
scroll to position [50, 0]
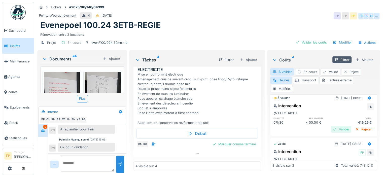
click at [332, 126] on div "Valider" at bounding box center [341, 129] width 20 height 7
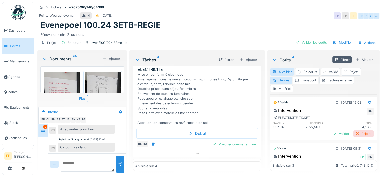
scroll to position [0, 0]
click at [368, 101] on icon at bounding box center [369, 103] width 3 height 4
click at [347, 120] on div "Supprimer" at bounding box center [345, 121] width 24 height 8
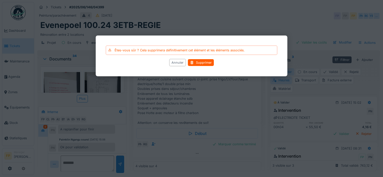
click at [172, 62] on div "Annuler" at bounding box center [177, 62] width 17 height 7
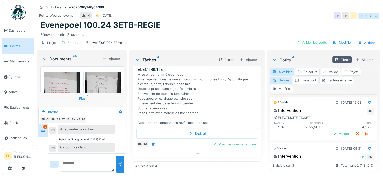
click at [282, 80] on div "Heures" at bounding box center [281, 80] width 22 height 7
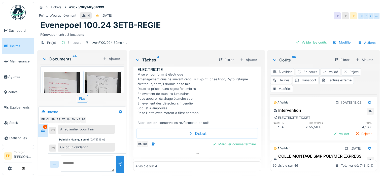
click at [281, 81] on div "Heures" at bounding box center [281, 80] width 22 height 7
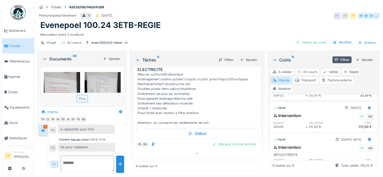
scroll to position [176, 0]
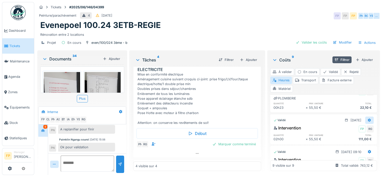
click at [367, 119] on icon at bounding box center [369, 120] width 4 height 3
click at [379, 111] on div "Tickets #2025/06/146/04399 Peinture/parachèvement 4 01/06/2025 FP FP FP PN RG Y…" at bounding box center [208, 88] width 349 height 177
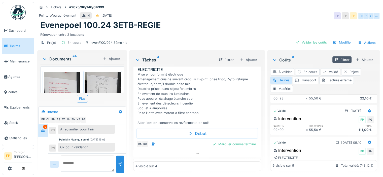
scroll to position [177, 0]
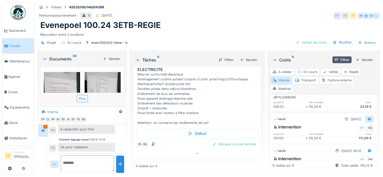
click at [368, 118] on icon at bounding box center [369, 119] width 3 height 4
click at [346, 144] on div "Supprimer" at bounding box center [345, 144] width 24 height 8
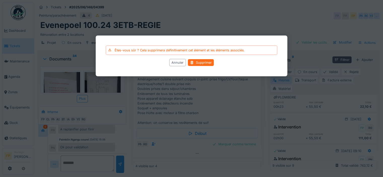
click at [206, 59] on div "Supprimer" at bounding box center [201, 62] width 26 height 7
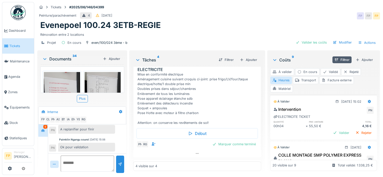
scroll to position [0, 0]
click at [276, 80] on div "Heures" at bounding box center [281, 80] width 22 height 7
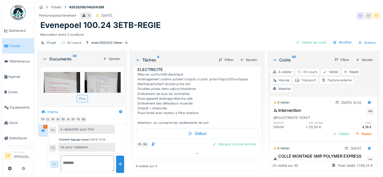
click at [303, 81] on div "Transport" at bounding box center [305, 80] width 25 height 7
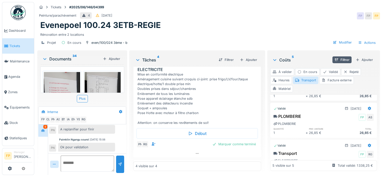
scroll to position [76, 0]
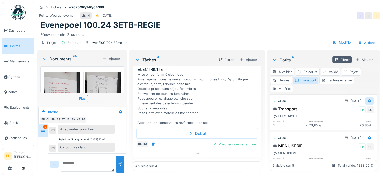
click at [367, 99] on icon at bounding box center [369, 100] width 4 height 3
click at [353, 127] on div "Supprimer" at bounding box center [345, 126] width 24 height 8
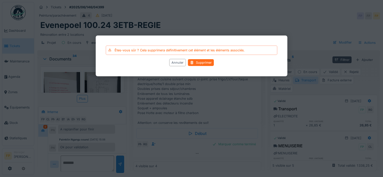
click at [206, 64] on div "Supprimer" at bounding box center [201, 62] width 26 height 7
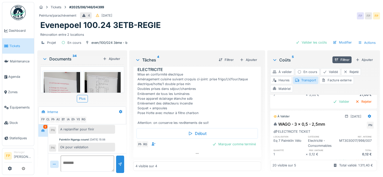
scroll to position [428, 0]
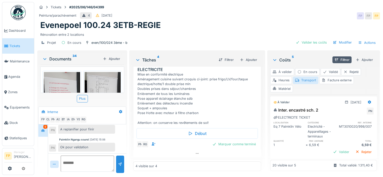
click at [303, 83] on div "Transport" at bounding box center [305, 80] width 25 height 7
click at [281, 71] on div "À valider" at bounding box center [282, 71] width 24 height 7
click at [303, 79] on div "Transport" at bounding box center [305, 80] width 25 height 7
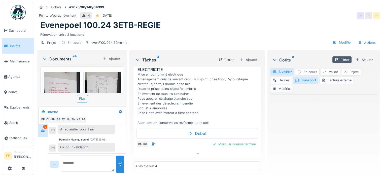
scroll to position [0, 0]
click at [280, 71] on div "À valider" at bounding box center [282, 71] width 24 height 7
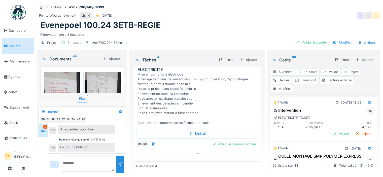
click at [305, 81] on div "Transport" at bounding box center [305, 80] width 25 height 7
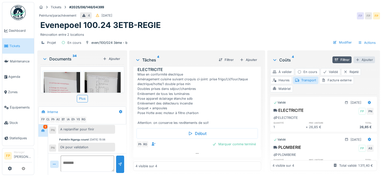
click at [359, 60] on div "Ajouter" at bounding box center [364, 59] width 21 height 7
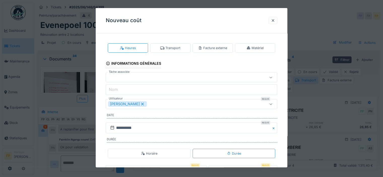
click at [165, 47] on div "Transport" at bounding box center [170, 48] width 20 height 5
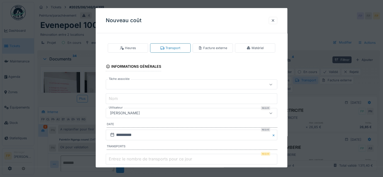
click at [148, 83] on div at bounding box center [181, 85] width 146 height 6
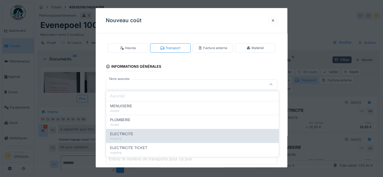
click at [143, 134] on div "ELECTRICITE" at bounding box center [192, 134] width 165 height 6
type input "******"
type input "**********"
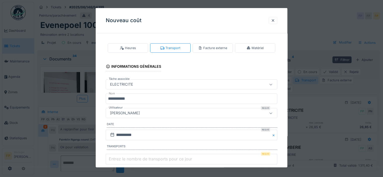
click at [152, 113] on div "[PERSON_NAME]" at bounding box center [181, 113] width 146 height 6
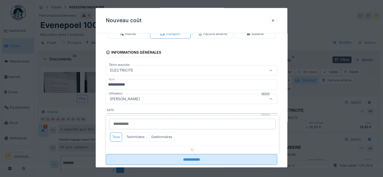
scroll to position [25, 0]
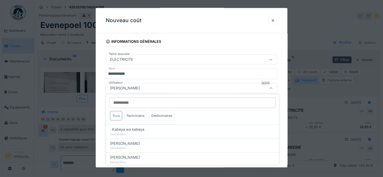
click at [150, 104] on input "Utilisateur" at bounding box center [192, 102] width 167 height 11
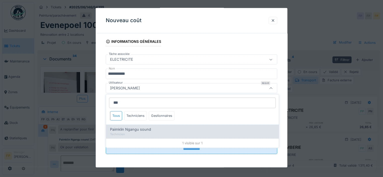
type input "***"
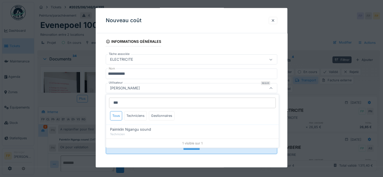
drag, startPoint x: 158, startPoint y: 128, endPoint x: 156, endPoint y: 129, distance: 2.5
click at [158, 128] on div "Paimklin Ngangu sound" at bounding box center [192, 130] width 165 height 6
type input "****"
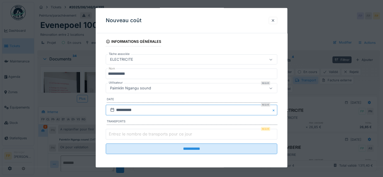
click at [129, 110] on input "**********" at bounding box center [192, 110] width 172 height 11
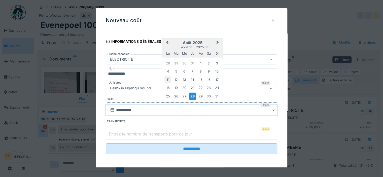
click at [168, 79] on div "11" at bounding box center [167, 79] width 7 height 7
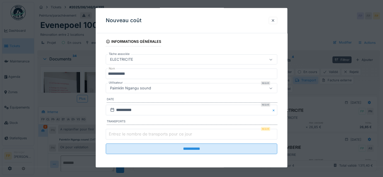
drag, startPoint x: 276, startPoint y: 132, endPoint x: 273, endPoint y: 132, distance: 2.5
type input "*"
click at [276, 132] on input "*" at bounding box center [192, 134] width 172 height 11
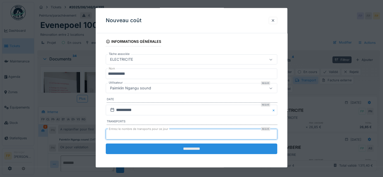
click at [198, 147] on input "**********" at bounding box center [192, 149] width 172 height 11
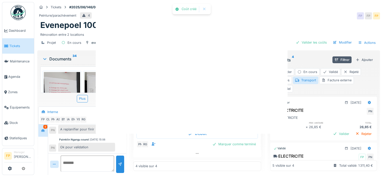
scroll to position [0, 0]
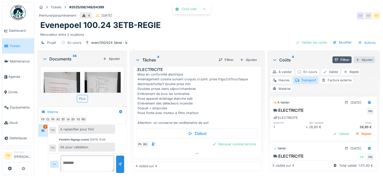
click at [358, 59] on div "Ajouter" at bounding box center [364, 59] width 21 height 7
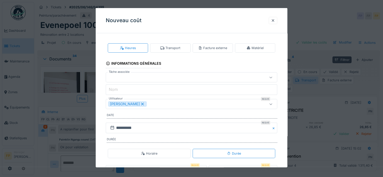
click at [163, 47] on icon at bounding box center [162, 47] width 4 height 3
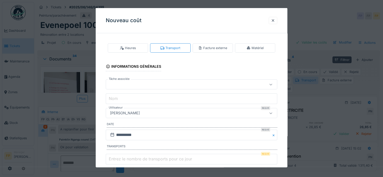
click at [137, 82] on div at bounding box center [181, 85] width 146 height 6
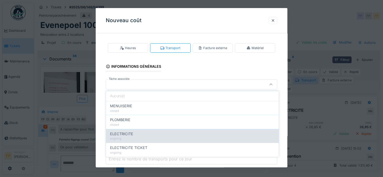
click at [132, 133] on span "ELECTRICITE" at bounding box center [121, 134] width 23 height 6
type input "******"
type input "**********"
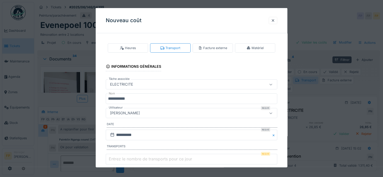
click at [140, 112] on div "[PERSON_NAME]" at bounding box center [125, 113] width 34 height 6
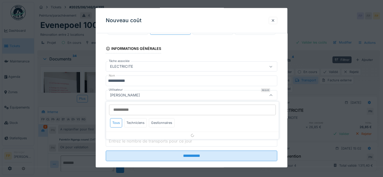
scroll to position [25, 0]
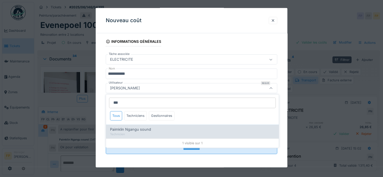
type input "***"
click at [141, 130] on span "Paimklin Ngangu sound" at bounding box center [130, 130] width 41 height 6
type input "****"
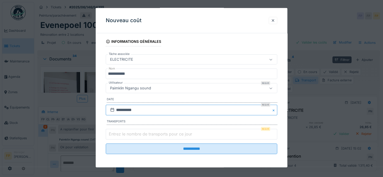
click at [132, 110] on input "**********" at bounding box center [192, 110] width 172 height 11
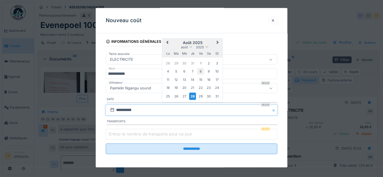
click at [201, 70] on div "8" at bounding box center [200, 71] width 7 height 7
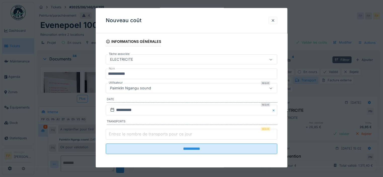
type input "*"
click at [275, 132] on input "*" at bounding box center [192, 134] width 172 height 11
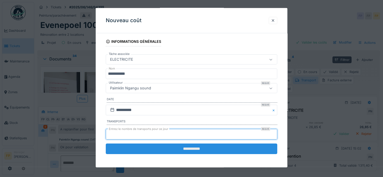
click at [196, 152] on input "**********" at bounding box center [192, 149] width 172 height 11
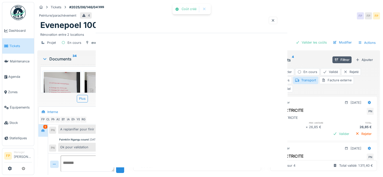
scroll to position [0, 0]
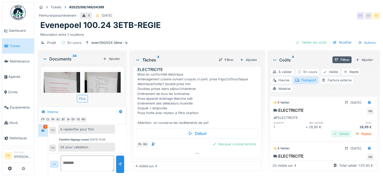
click at [331, 135] on div "Valider" at bounding box center [341, 133] width 20 height 7
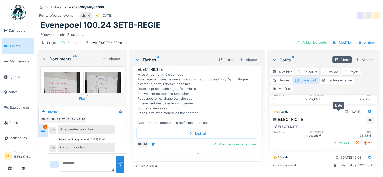
scroll to position [25, 0]
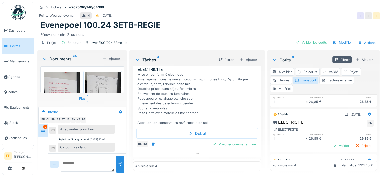
drag, startPoint x: 330, startPoint y: 144, endPoint x: 322, endPoint y: 138, distance: 9.6
click at [331, 144] on div "Valider" at bounding box center [341, 145] width 20 height 7
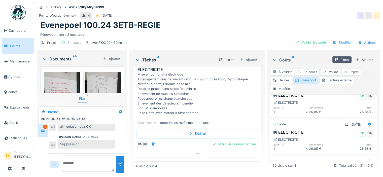
scroll to position [0, 0]
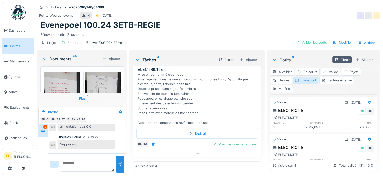
click at [310, 81] on div "Transport" at bounding box center [305, 80] width 25 height 7
click at [282, 72] on div "À valider" at bounding box center [282, 71] width 24 height 7
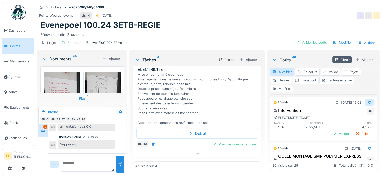
click at [367, 101] on icon at bounding box center [369, 102] width 4 height 3
click at [348, 113] on div "Modifier" at bounding box center [345, 113] width 24 height 8
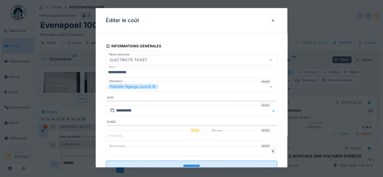
type input "*"
click at [207, 134] on input "*" at bounding box center [156, 135] width 101 height 11
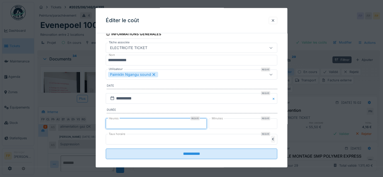
scroll to position [17, 0]
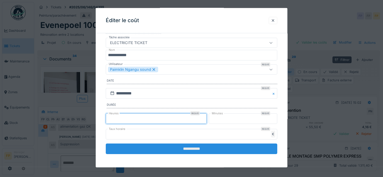
click at [200, 148] on input "**********" at bounding box center [192, 148] width 172 height 11
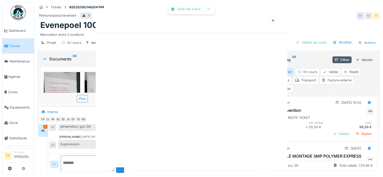
scroll to position [0, 0]
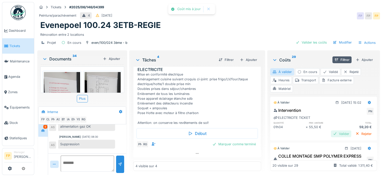
click at [331, 133] on div "Valider" at bounding box center [341, 133] width 20 height 7
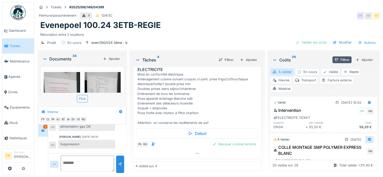
click at [368, 138] on icon at bounding box center [369, 140] width 3 height 4
click at [348, 150] on div "Modifier" at bounding box center [345, 150] width 24 height 8
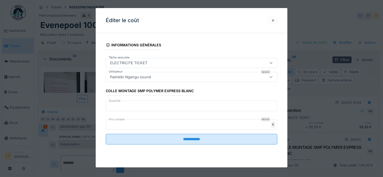
click at [172, 64] on div "ELECTRICITE TICKET" at bounding box center [181, 63] width 146 height 6
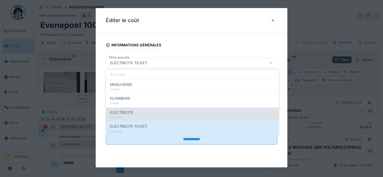
click at [162, 115] on div "ELECTRICITE" at bounding box center [192, 113] width 165 height 6
type input "******"
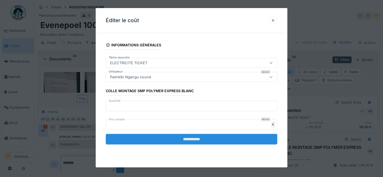
click at [189, 138] on input "**********" at bounding box center [192, 139] width 172 height 11
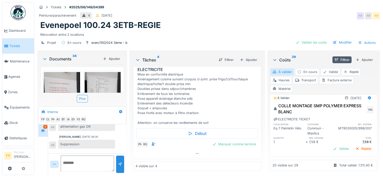
scroll to position [50, 0]
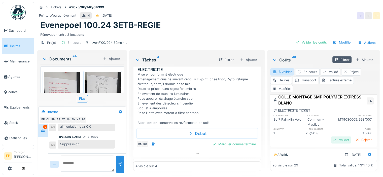
click at [331, 139] on div "Valider" at bounding box center [341, 140] width 20 height 7
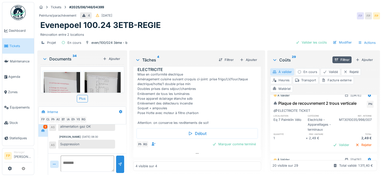
scroll to position [76, 0]
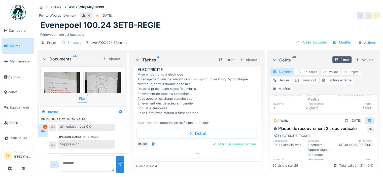
click at [368, 119] on icon at bounding box center [369, 121] width 3 height 4
click at [345, 131] on div "Modifier" at bounding box center [345, 131] width 24 height 8
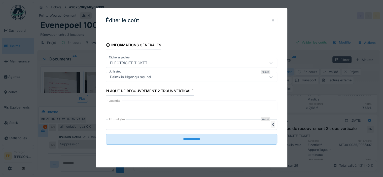
click at [165, 62] on div "ELECTRICITE TICKET" at bounding box center [181, 63] width 146 height 6
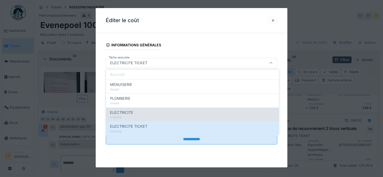
click at [150, 112] on div "ELECTRICITE" at bounding box center [192, 113] width 165 height 6
type input "******"
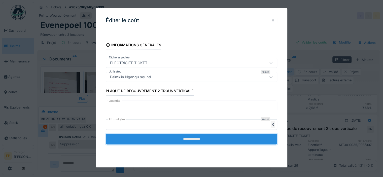
click at [201, 141] on input "**********" at bounding box center [192, 139] width 172 height 11
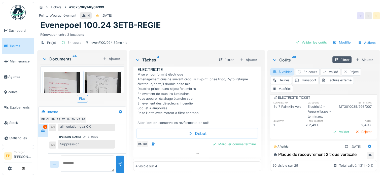
scroll to position [126, 0]
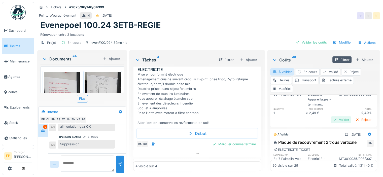
click at [333, 123] on div "Valider" at bounding box center [341, 119] width 20 height 7
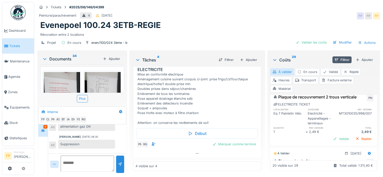
scroll to position [176, 0]
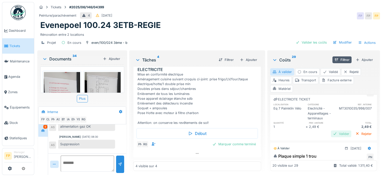
click at [331, 137] on div "Valider" at bounding box center [341, 133] width 20 height 7
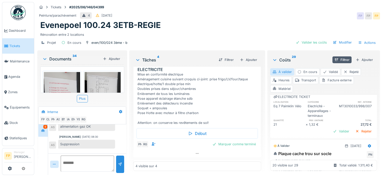
scroll to position [252, 0]
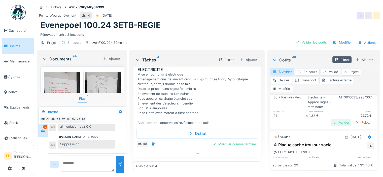
click at [332, 126] on div "Valider" at bounding box center [341, 122] width 20 height 7
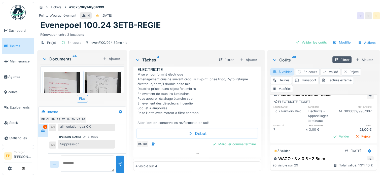
scroll to position [327, 0]
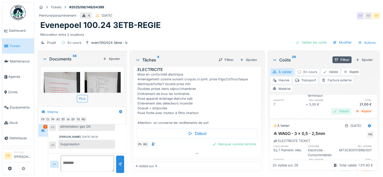
click at [331, 115] on div "Valider" at bounding box center [341, 111] width 20 height 7
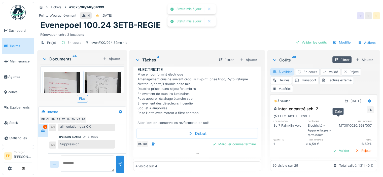
scroll to position [385, 0]
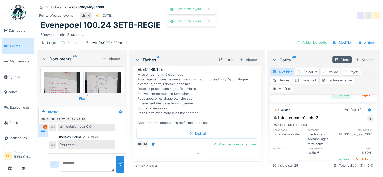
click at [334, 99] on div "Valider" at bounding box center [341, 95] width 20 height 7
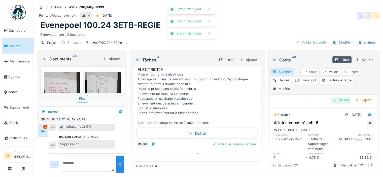
click at [333, 104] on div "Valider" at bounding box center [341, 100] width 20 height 7
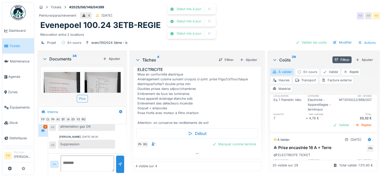
scroll to position [468, 0]
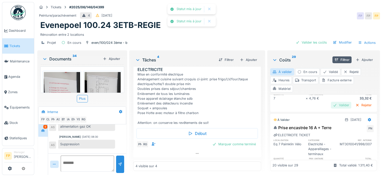
click at [334, 109] on div "Valider" at bounding box center [341, 105] width 20 height 7
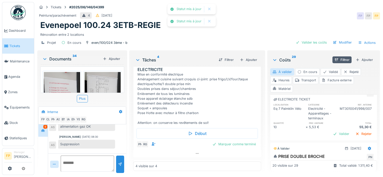
scroll to position [519, 0]
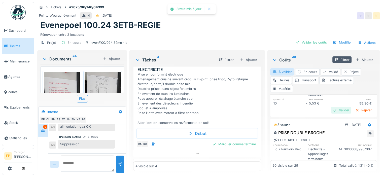
click at [334, 114] on div "Valider" at bounding box center [341, 110] width 20 height 7
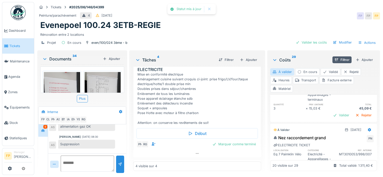
scroll to position [594, 0]
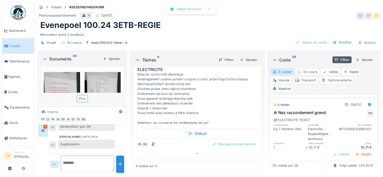
click at [331, 93] on div "Valider" at bounding box center [341, 90] width 20 height 7
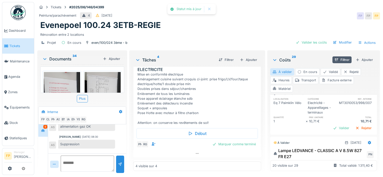
scroll to position [644, 0]
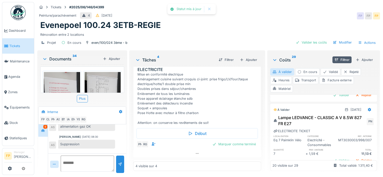
click at [330, 100] on div "Nez raccordement grand PN ELECTRICITE TICKET localisation catégorie ref. intern…" at bounding box center [323, 74] width 107 height 51
click at [331, 98] on div "Valider" at bounding box center [341, 95] width 20 height 7
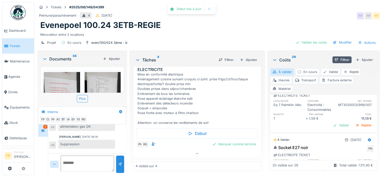
scroll to position [695, 0]
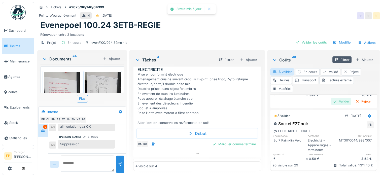
click at [331, 105] on div "Valider" at bounding box center [341, 101] width 20 height 7
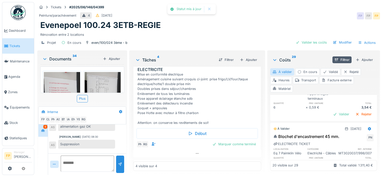
scroll to position [745, 0]
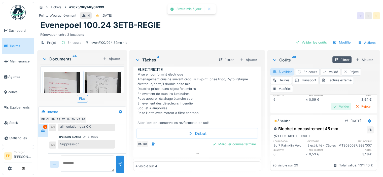
click at [331, 110] on div "Valider" at bounding box center [341, 106] width 20 height 7
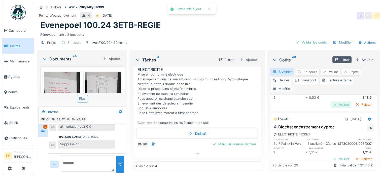
scroll to position [796, 0]
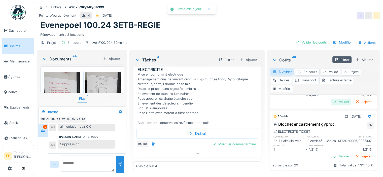
click at [331, 105] on div "Valider" at bounding box center [341, 101] width 20 height 7
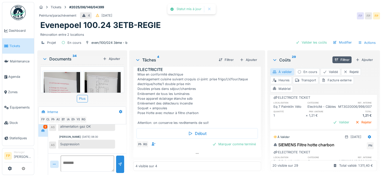
scroll to position [846, 0]
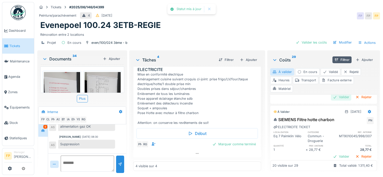
click at [333, 100] on div "Valider" at bounding box center [341, 97] width 20 height 7
click at [332, 101] on div "Valider" at bounding box center [341, 97] width 20 height 7
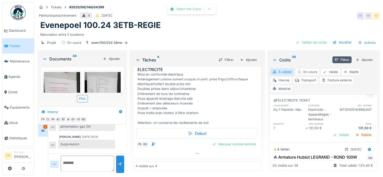
scroll to position [922, 0]
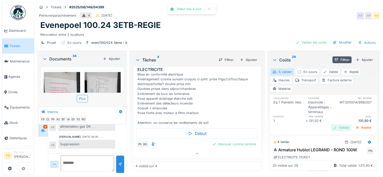
click at [331, 131] on div "Valider" at bounding box center [341, 127] width 20 height 7
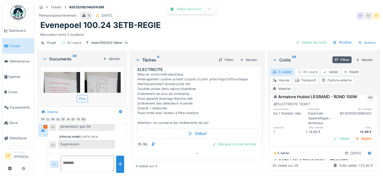
scroll to position [997, 0]
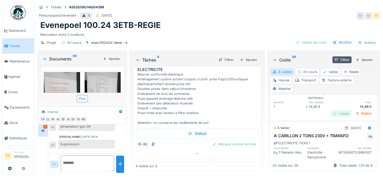
click at [331, 117] on div "Valider" at bounding box center [341, 113] width 20 height 7
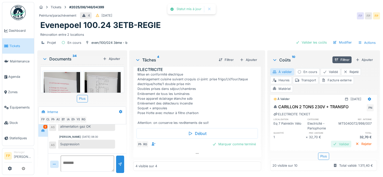
scroll to position [1047, 0]
click at [333, 141] on div "Valider" at bounding box center [341, 144] width 20 height 7
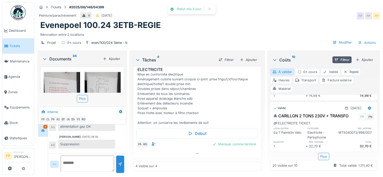
scroll to position [4, 0]
click at [318, 153] on div "Plus" at bounding box center [323, 156] width 11 height 7
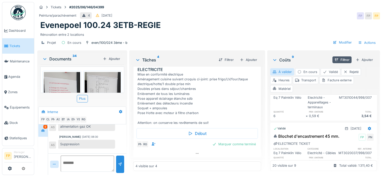
scroll to position [692, 0]
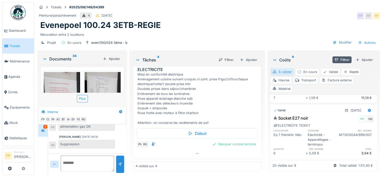
click at [278, 69] on div "À valider" at bounding box center [282, 71] width 24 height 7
click at [283, 68] on div "À valider" at bounding box center [282, 71] width 24 height 7
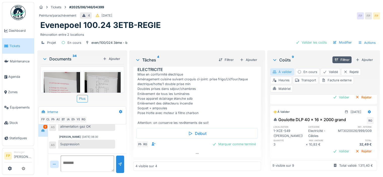
scroll to position [505, 0]
click at [331, 148] on div "Valider" at bounding box center [341, 151] width 20 height 7
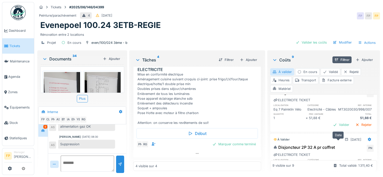
scroll to position [25, 0]
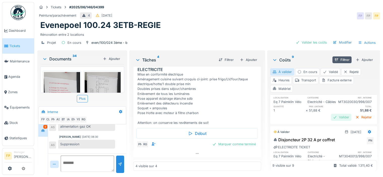
click at [331, 118] on div "Valider" at bounding box center [341, 117] width 20 height 7
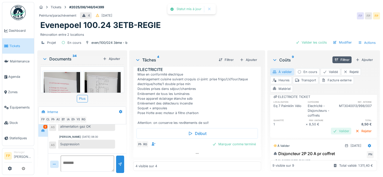
scroll to position [76, 0]
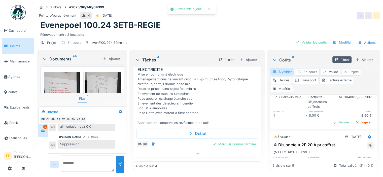
click at [330, 118] on div "8,50 €" at bounding box center [325, 115] width 32 height 5
click at [331, 122] on div "Valider" at bounding box center [341, 122] width 20 height 7
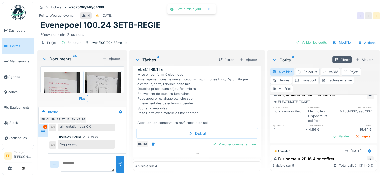
scroll to position [0, 0]
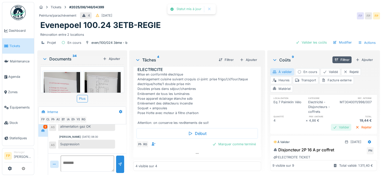
click at [331, 127] on div "Valider" at bounding box center [341, 127] width 20 height 7
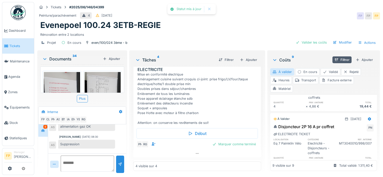
scroll to position [176, 0]
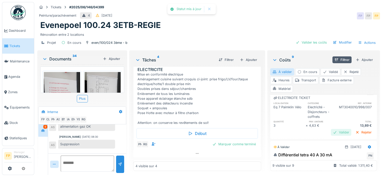
click at [331, 132] on div "Valider" at bounding box center [341, 132] width 20 height 7
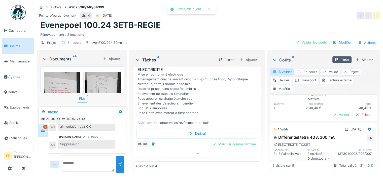
scroll to position [252, 0]
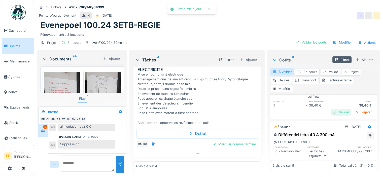
click at [331, 111] on div "Valider" at bounding box center [341, 112] width 20 height 7
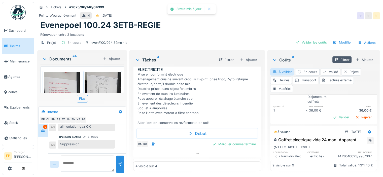
scroll to position [327, 0]
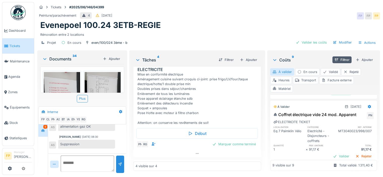
click at [331, 90] on div "Valider" at bounding box center [341, 92] width 20 height 7
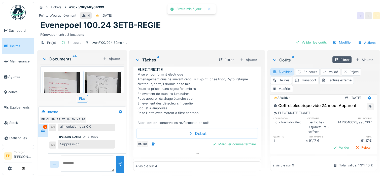
scroll to position [353, 0]
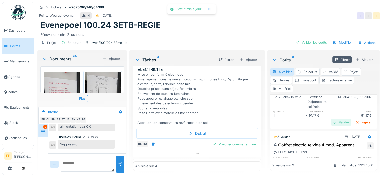
click at [333, 120] on div "Valider" at bounding box center [341, 122] width 20 height 7
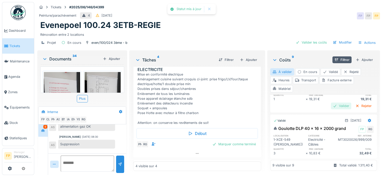
click at [331, 103] on div "Valider" at bounding box center [341, 106] width 20 height 7
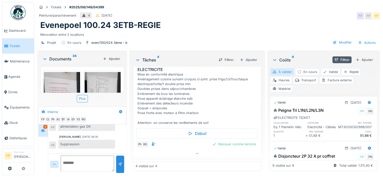
click at [284, 73] on div "À valider" at bounding box center [282, 71] width 24 height 7
click at [285, 73] on div "À valider" at bounding box center [282, 71] width 24 height 7
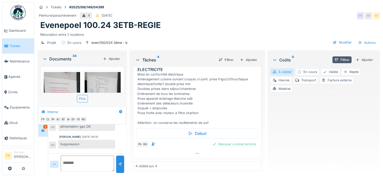
click at [285, 73] on div "À valider" at bounding box center [282, 71] width 24 height 7
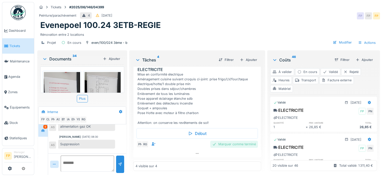
click at [229, 142] on div "Marquer comme terminé" at bounding box center [234, 144] width 48 height 7
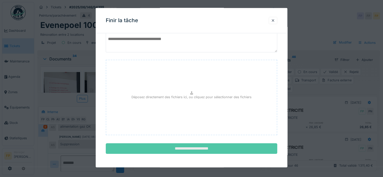
click at [201, 150] on input "**********" at bounding box center [192, 148] width 172 height 11
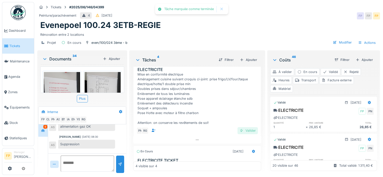
click at [243, 130] on div "Valider" at bounding box center [248, 130] width 20 height 7
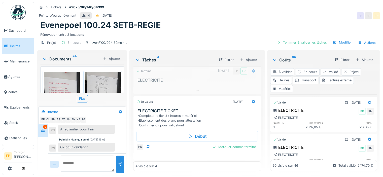
scroll to position [65, 0]
click at [232, 145] on div "Marquer comme terminé" at bounding box center [234, 147] width 48 height 7
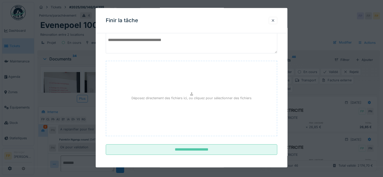
scroll to position [45, 0]
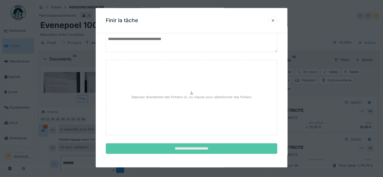
click at [197, 147] on input "**********" at bounding box center [192, 148] width 172 height 11
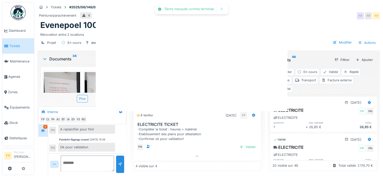
scroll to position [51, 0]
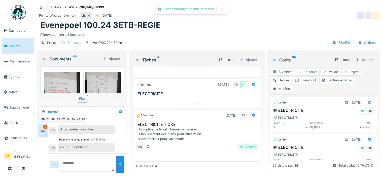
click at [243, 146] on div "Valider" at bounding box center [248, 147] width 20 height 7
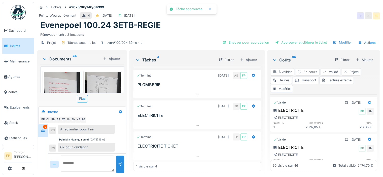
scroll to position [4, 0]
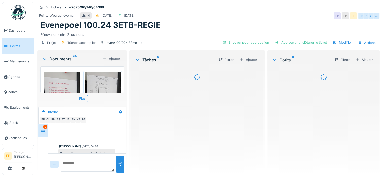
scroll to position [178, 0]
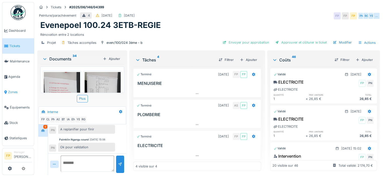
click at [13, 90] on span "Zones" at bounding box center [20, 92] width 24 height 5
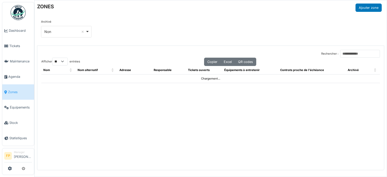
select select "**"
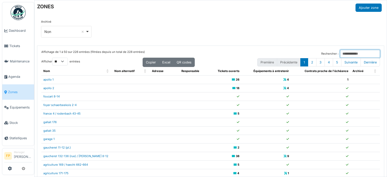
click at [340, 52] on input "Rechercher :" at bounding box center [360, 54] width 40 height 8
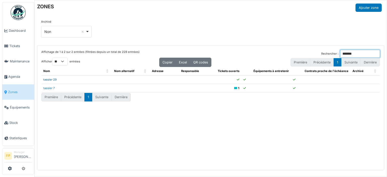
type input "*******"
click at [49, 79] on link "tassier 29" at bounding box center [49, 80] width 13 height 4
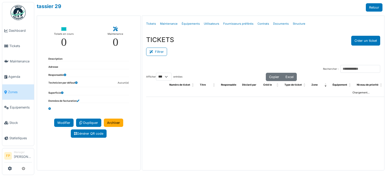
select select "***"
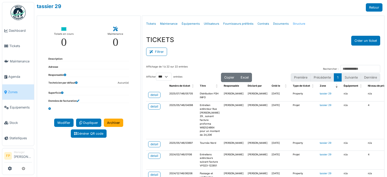
click at [295, 25] on link "Structure" at bounding box center [299, 24] width 17 height 12
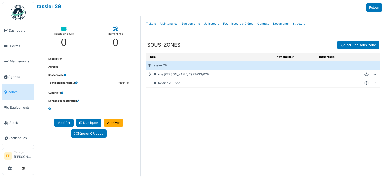
click at [148, 74] on icon at bounding box center [150, 74] width 5 height 0
click at [364, 92] on icon at bounding box center [366, 92] width 4 height 0
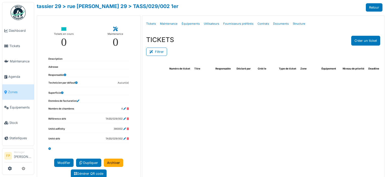
select select "***"
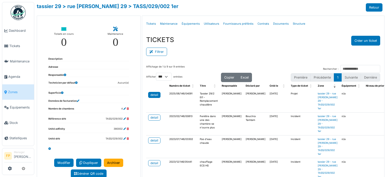
click at [150, 93] on div "detail" at bounding box center [154, 95] width 8 height 5
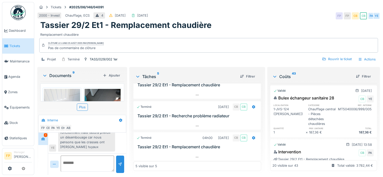
scroll to position [4, 0]
click at [195, 156] on icon at bounding box center [197, 157] width 4 height 3
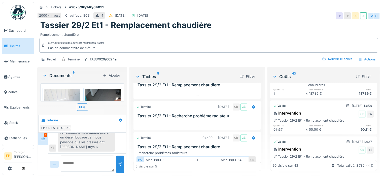
scroll to position [0, 0]
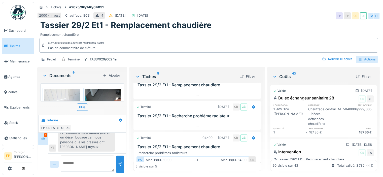
click at [360, 56] on div "Actions" at bounding box center [367, 59] width 22 height 7
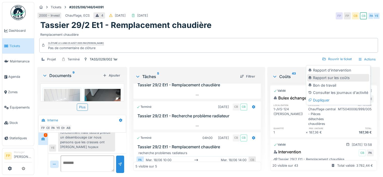
click at [338, 74] on div "Rapport sur les coûts" at bounding box center [338, 78] width 62 height 8
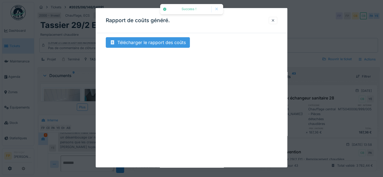
click at [170, 43] on div "Télécharger le rapport des coûts" at bounding box center [148, 42] width 84 height 11
